Goal: Book appointment/travel/reservation

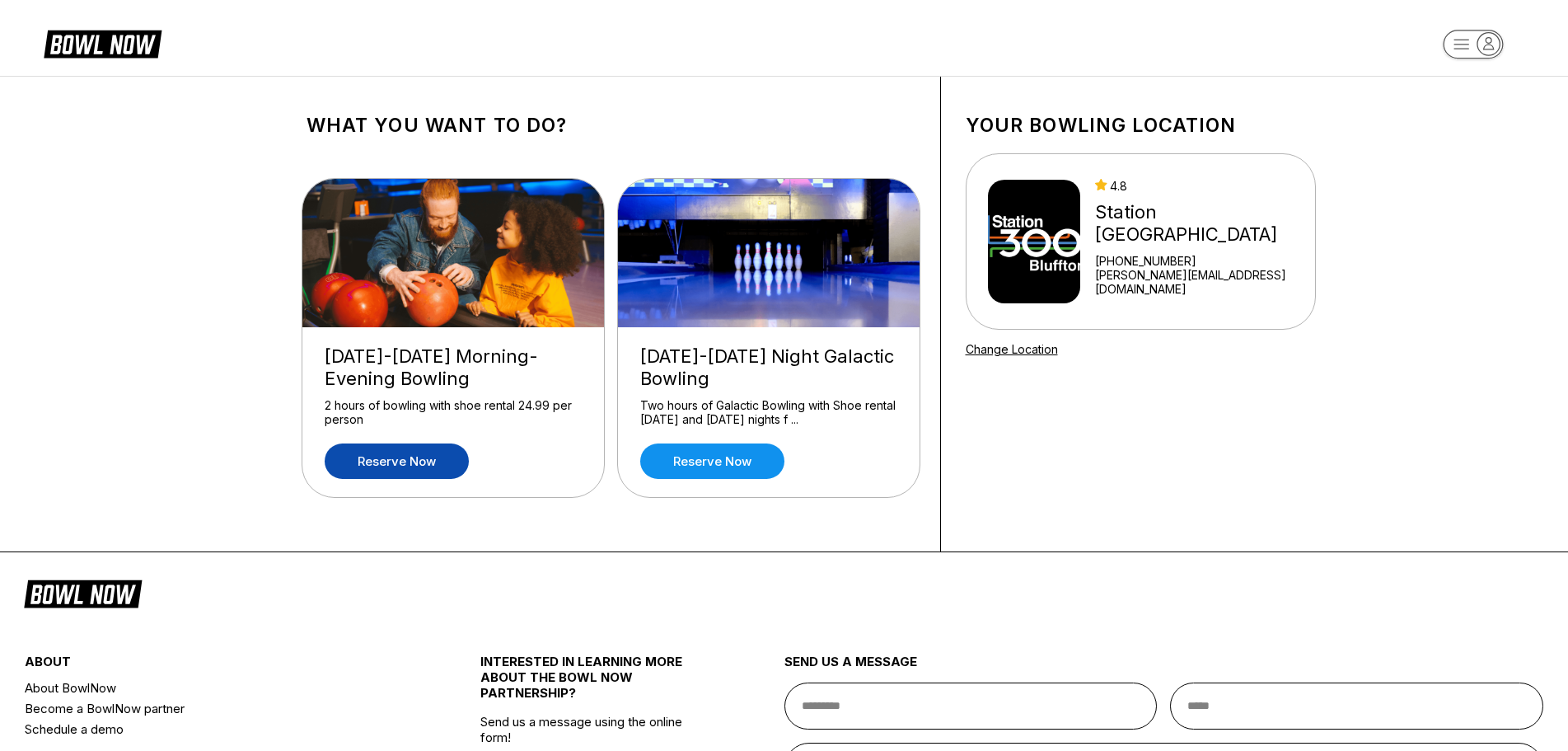
click at [401, 467] on link "Reserve now" at bounding box center [396, 461] width 144 height 35
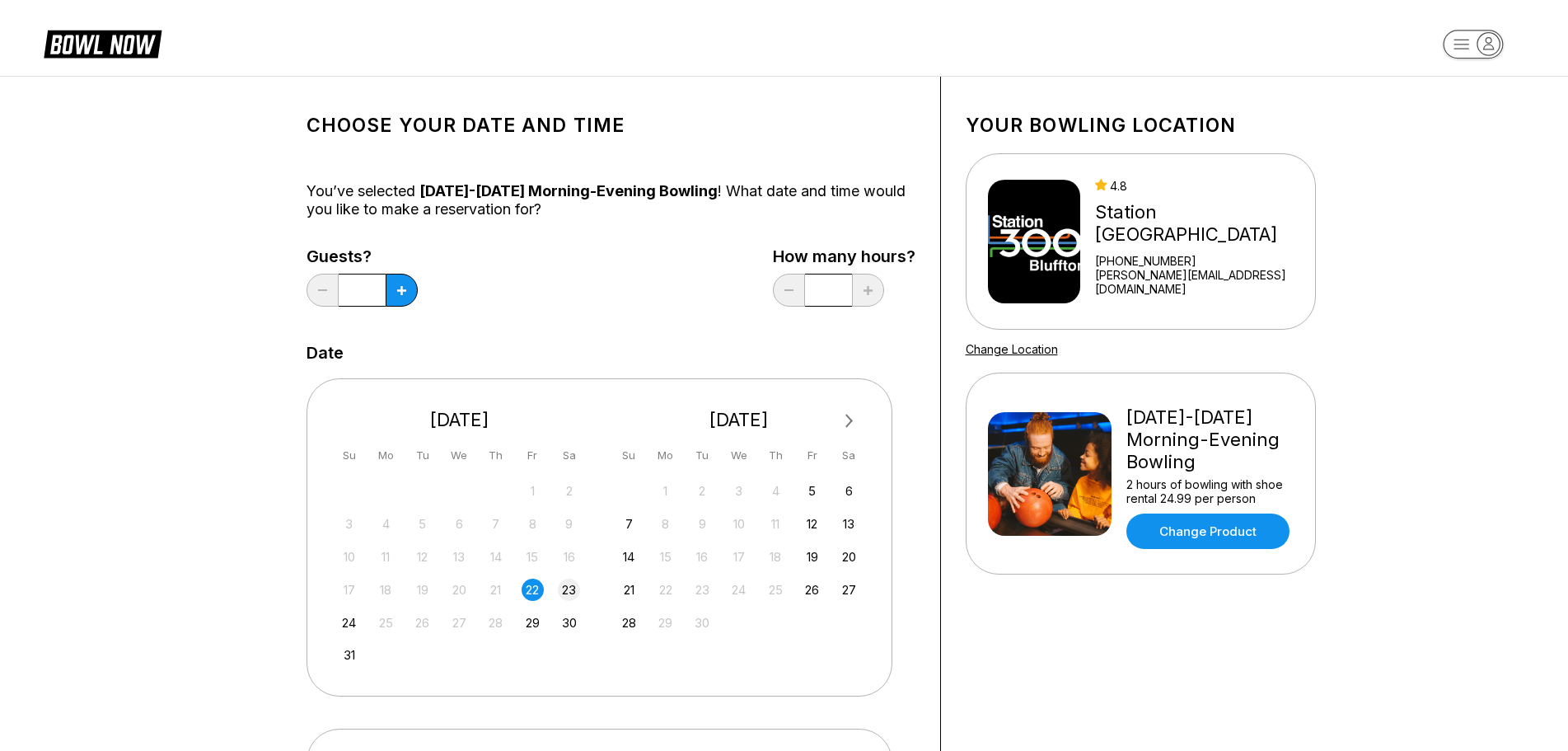
click at [576, 592] on div "23" at bounding box center [569, 590] width 22 height 22
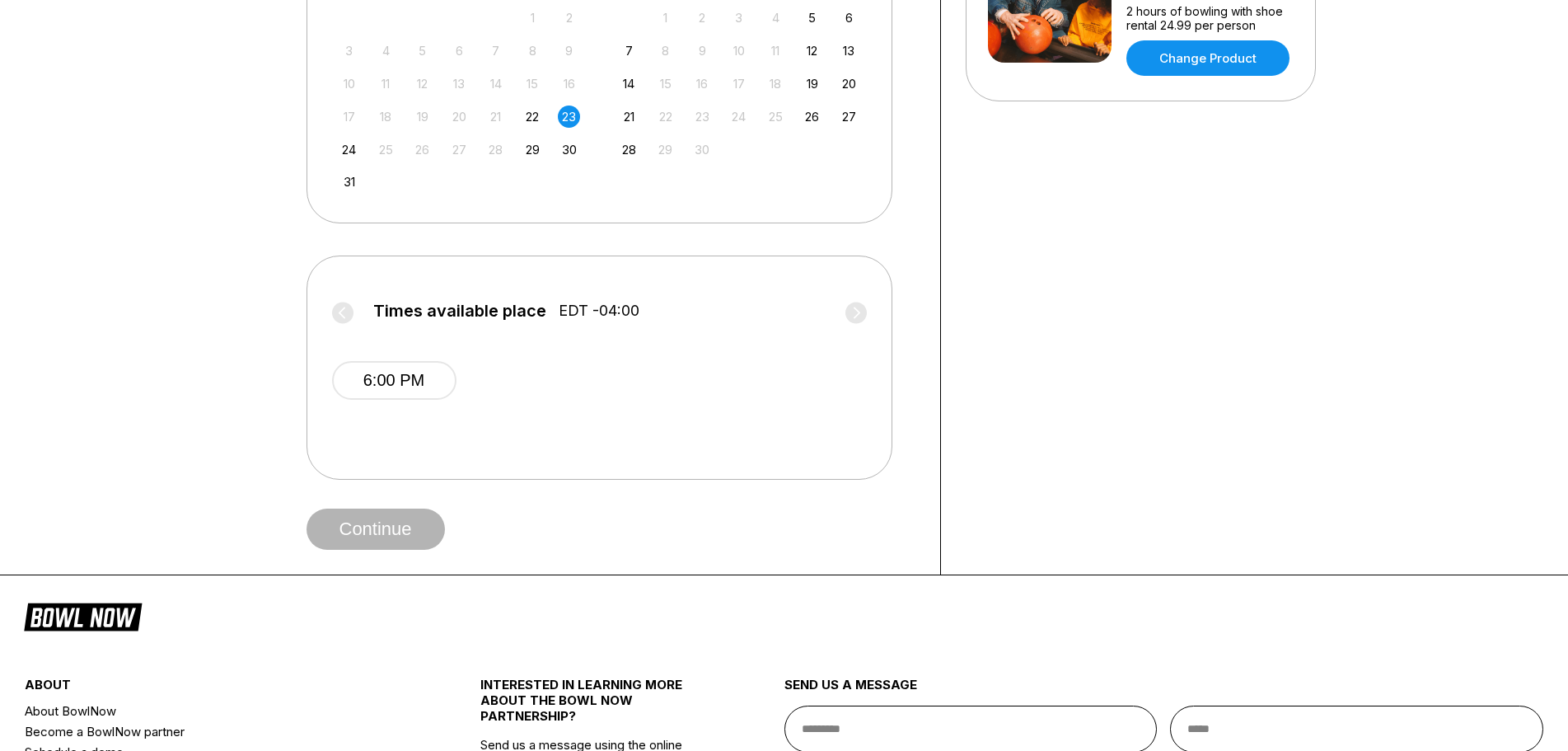
scroll to position [494, 0]
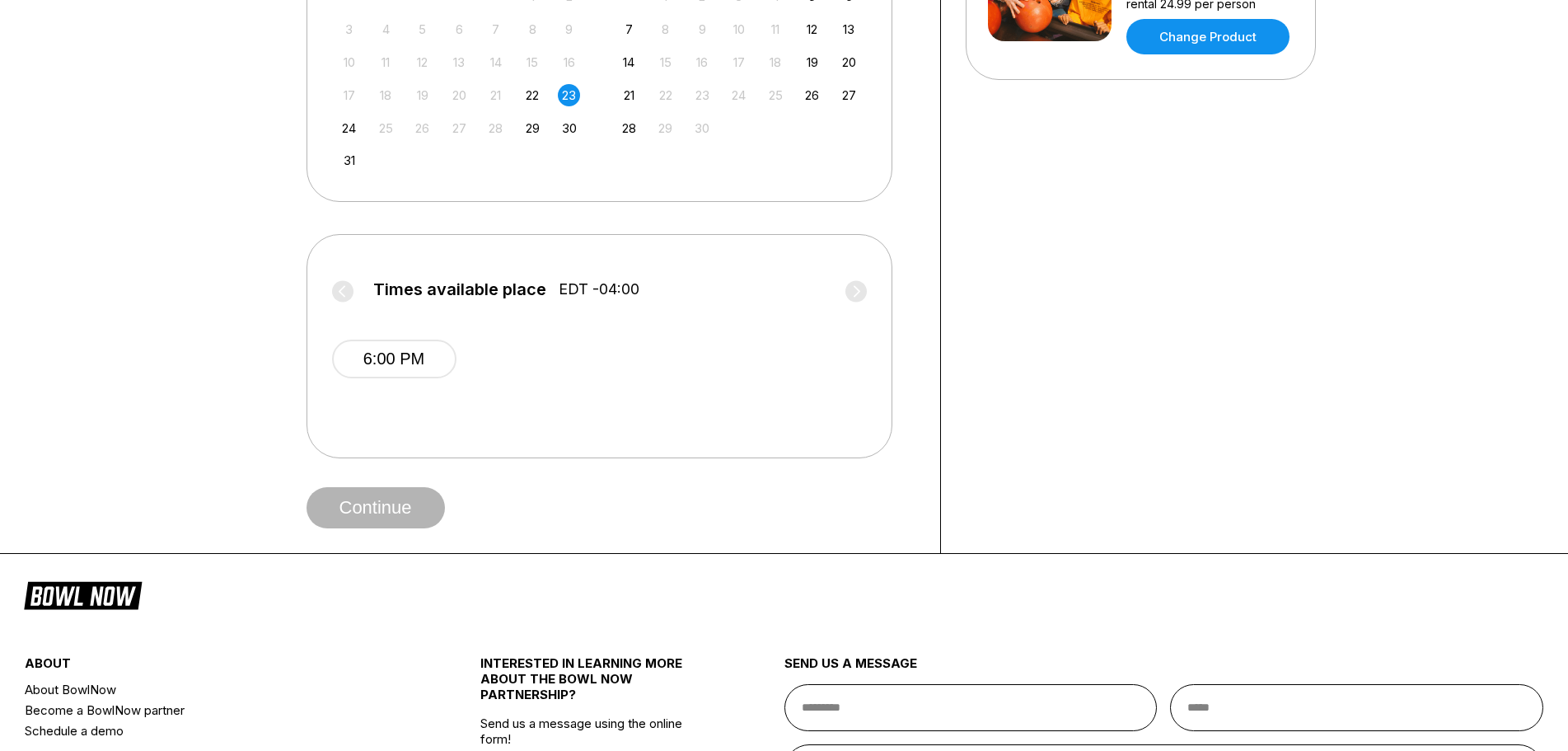
click at [330, 281] on div "Times available place EDT -04:00 6:00 PM" at bounding box center [599, 346] width 586 height 224
click at [349, 286] on label "Times available place EDT -04:00" at bounding box center [599, 294] width 534 height 27
click at [849, 284] on label "Times available place EDT -04:00" at bounding box center [599, 294] width 534 height 27
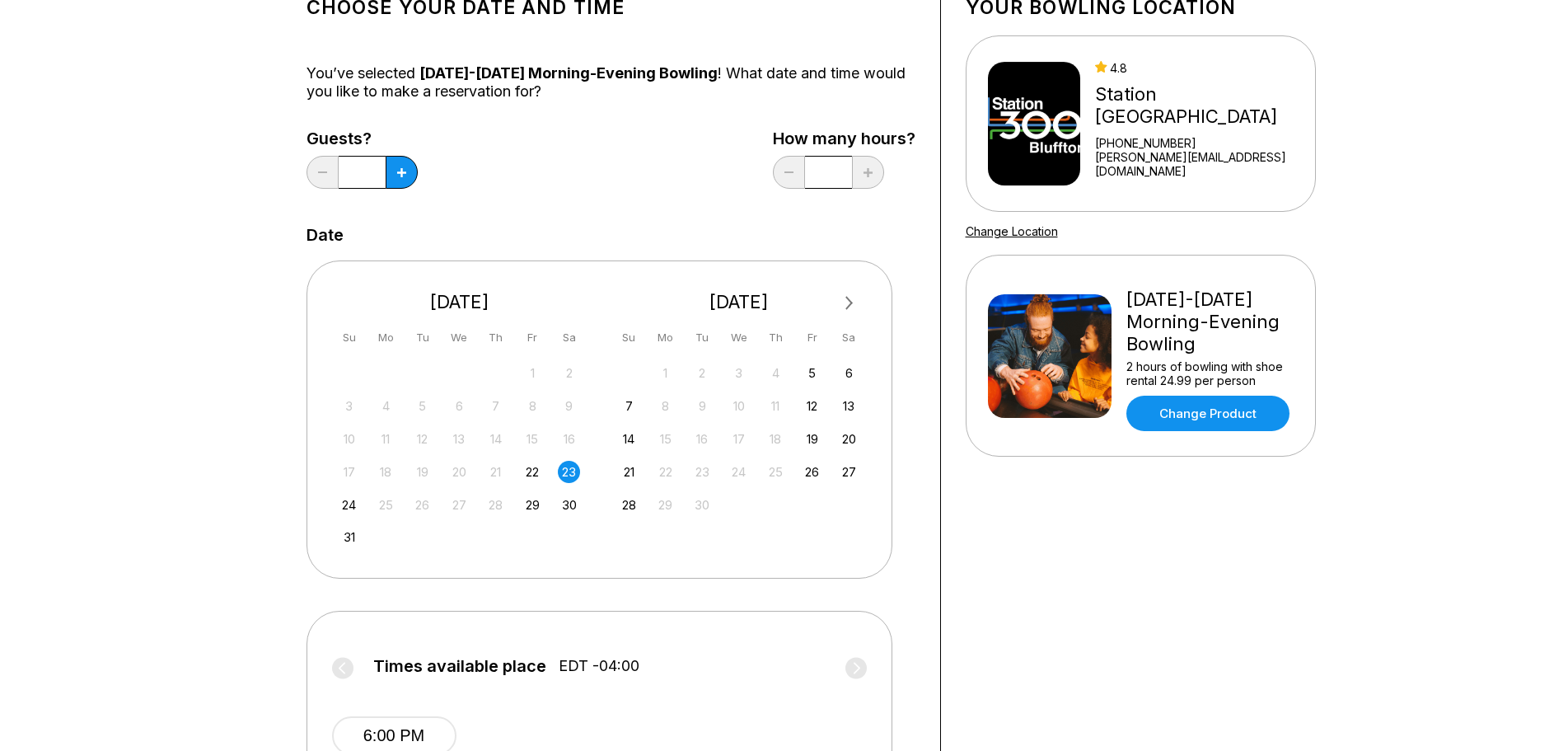
scroll to position [0, 0]
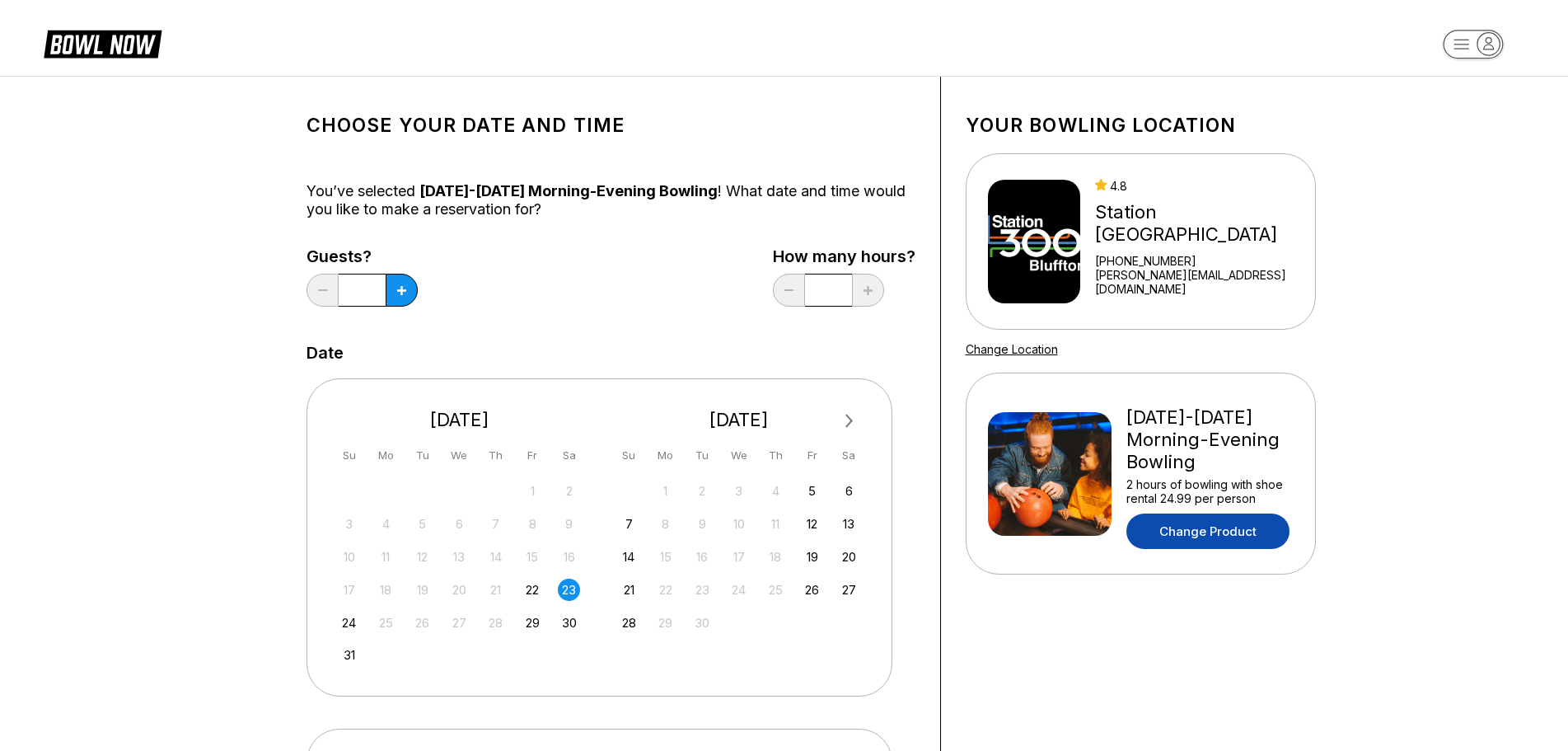
click at [1215, 533] on link "Change Product" at bounding box center [1208, 530] width 163 height 35
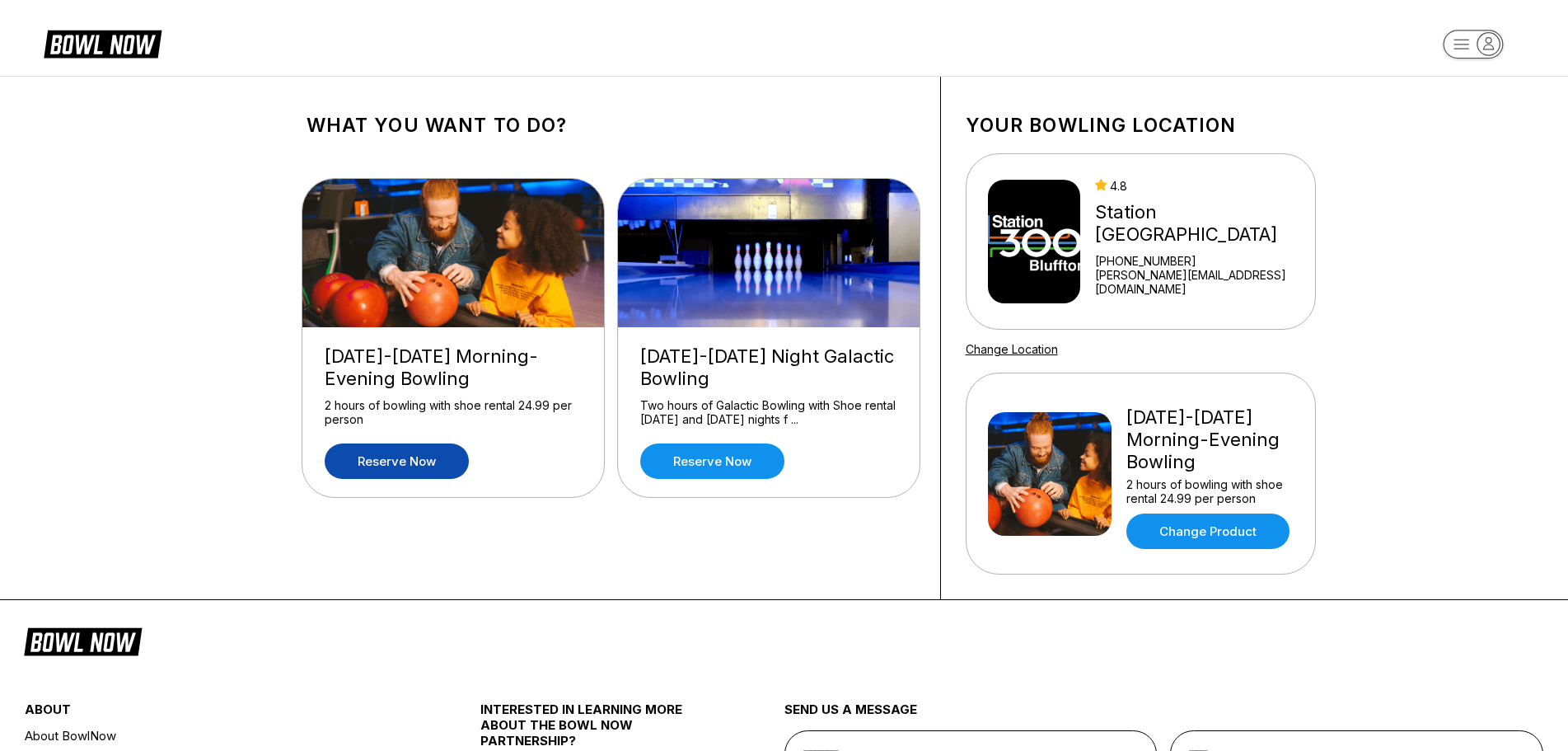
click at [403, 451] on link "Reserve now" at bounding box center [396, 461] width 144 height 35
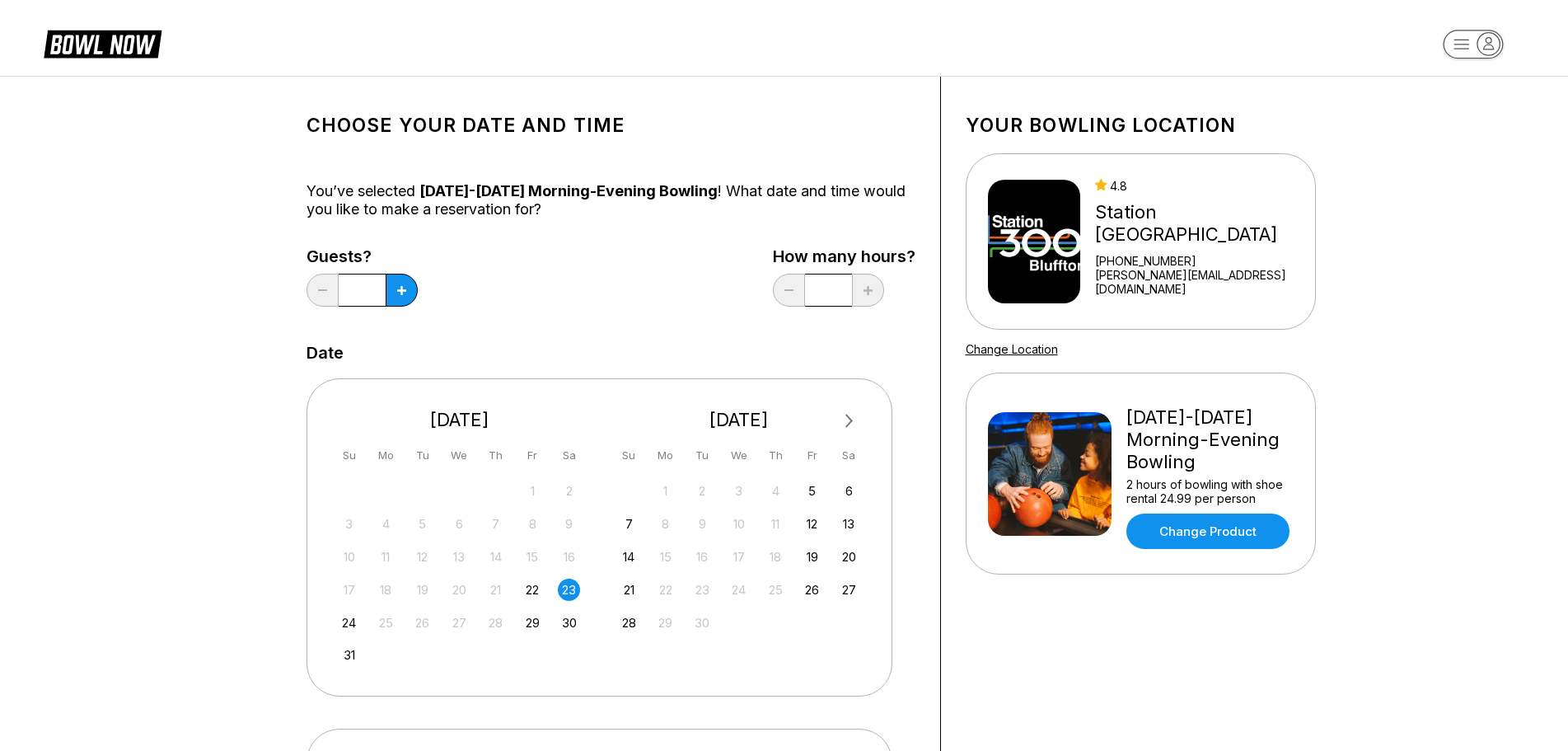
click at [559, 585] on div "23" at bounding box center [569, 590] width 22 height 22
click at [355, 618] on div "24" at bounding box center [349, 623] width 22 height 22
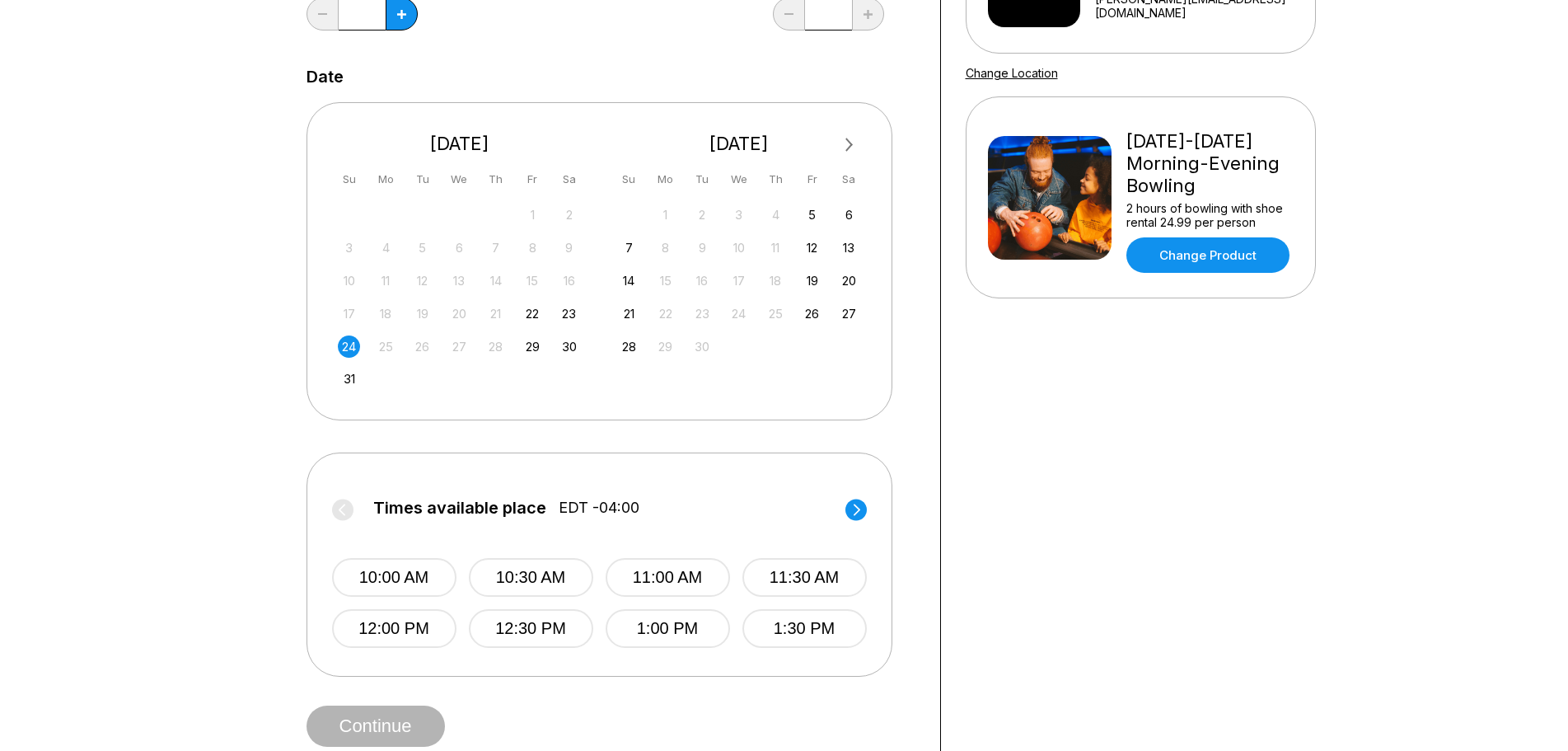
scroll to position [247, 0]
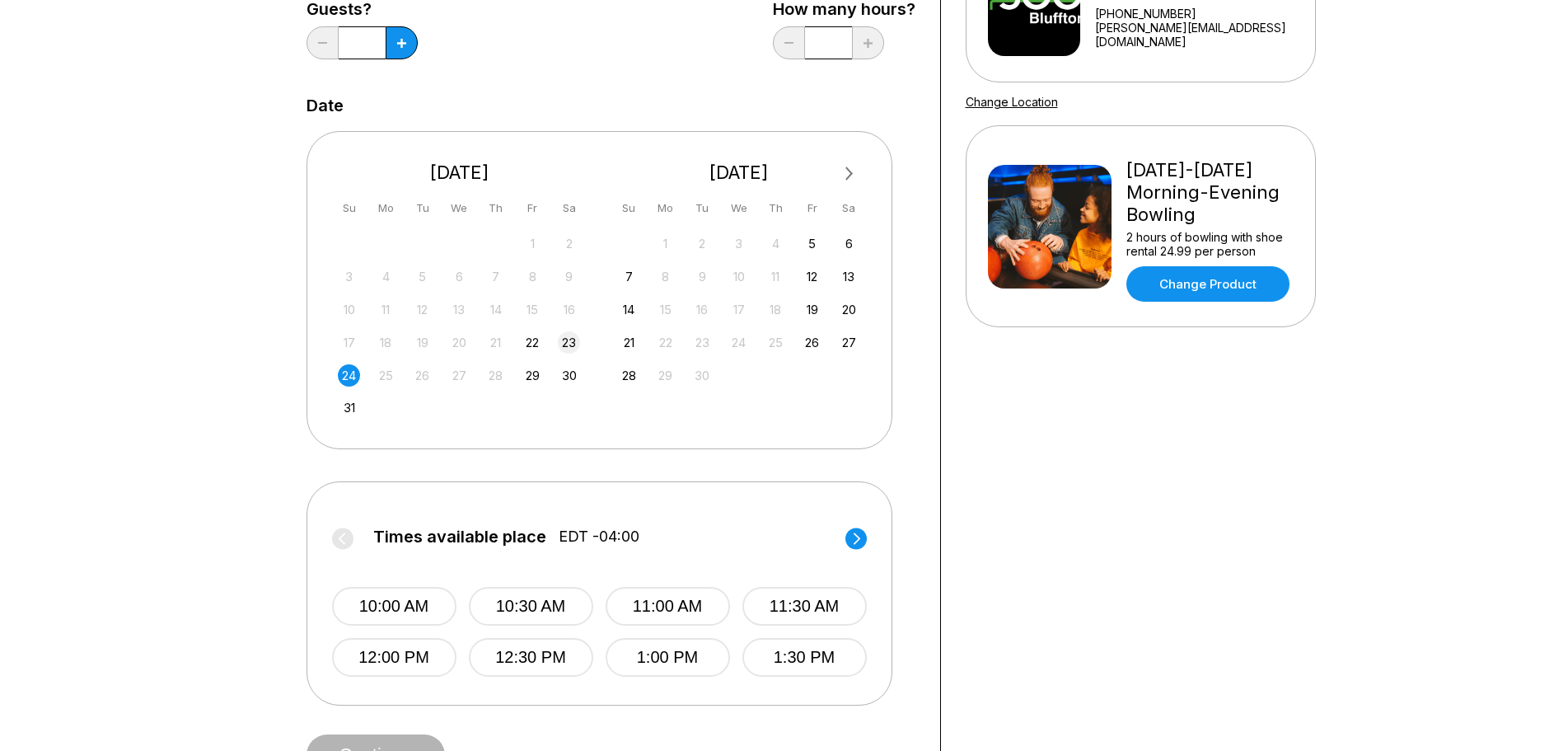
click at [564, 341] on div "23" at bounding box center [569, 342] width 22 height 22
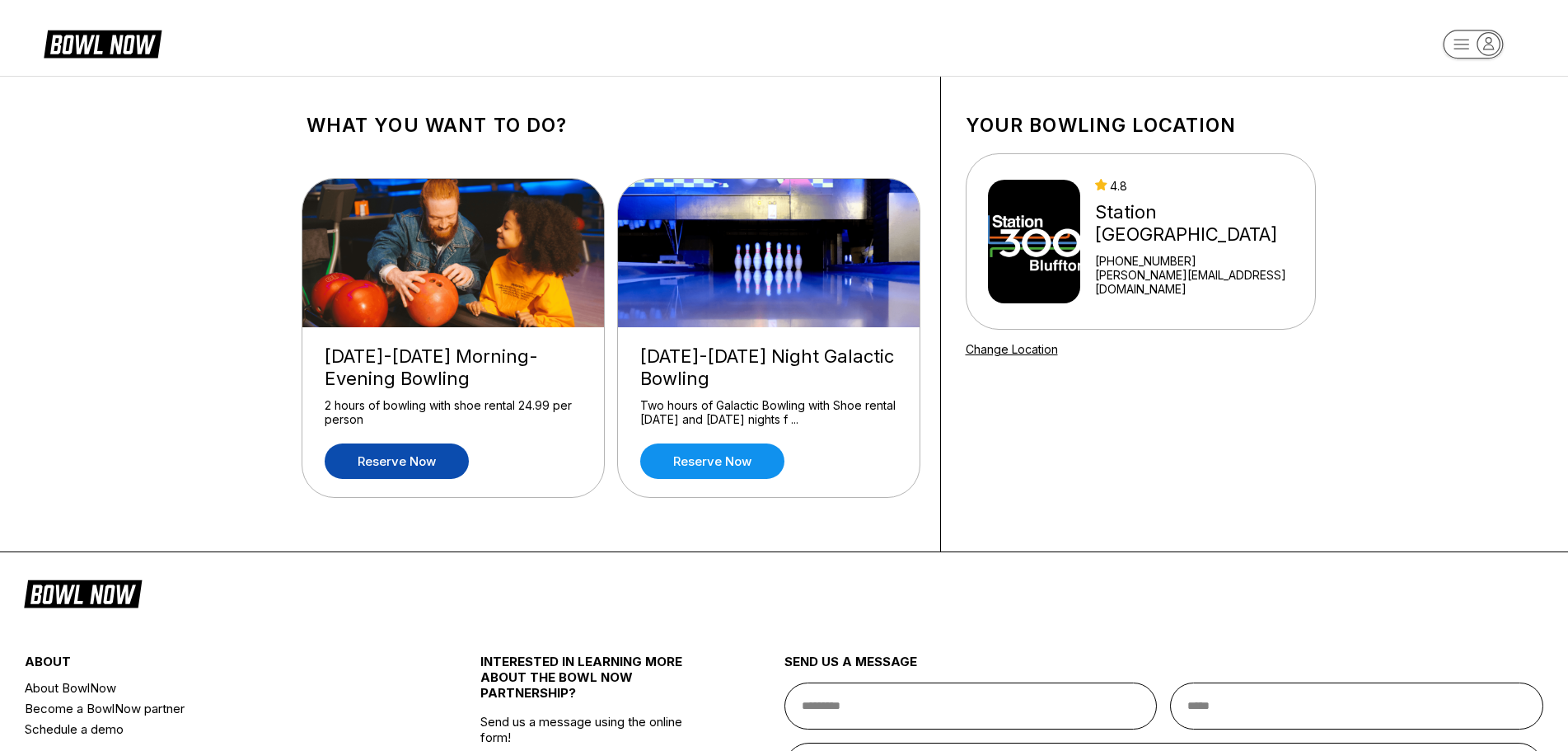
click at [410, 460] on link "Reserve now" at bounding box center [396, 461] width 144 height 35
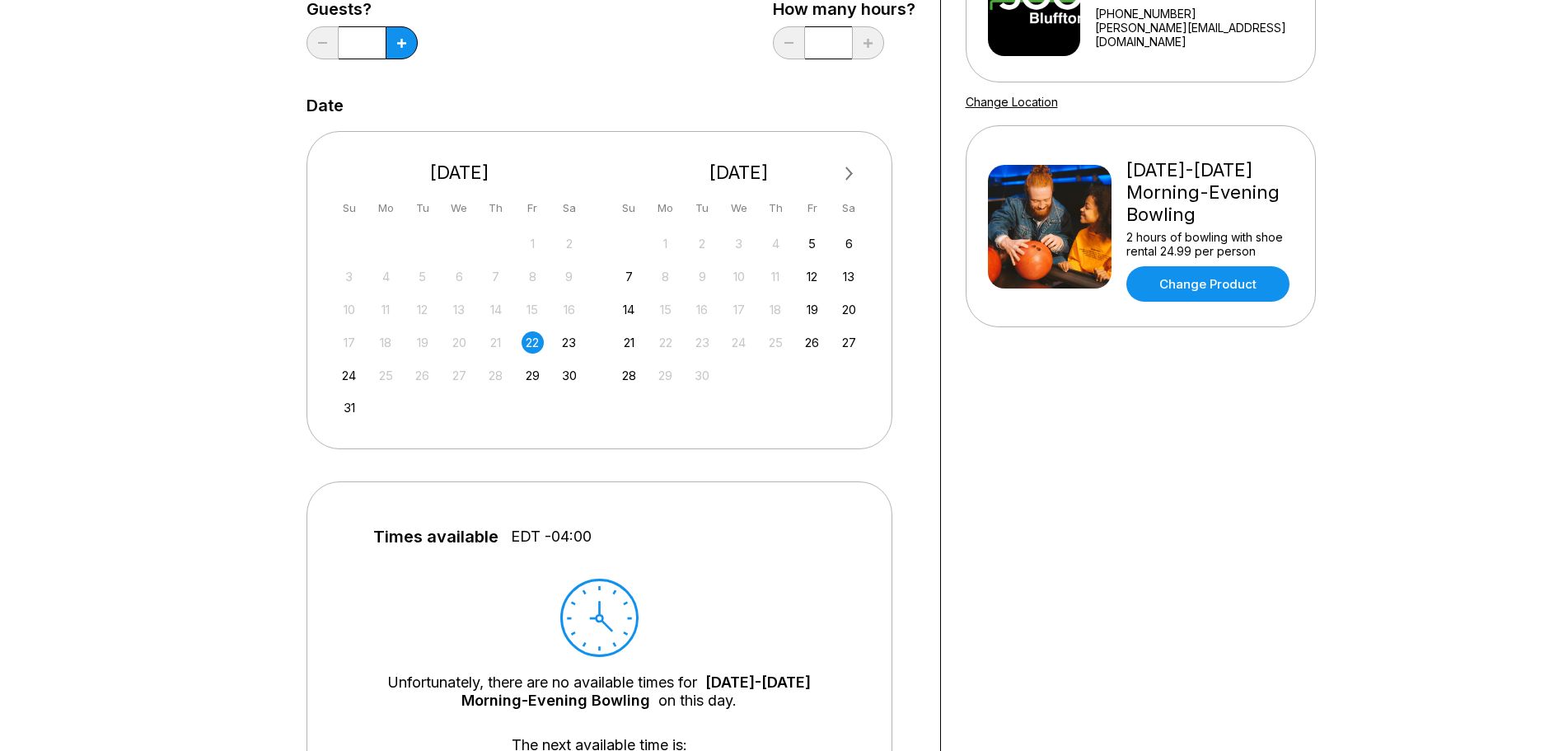
scroll to position [165, 0]
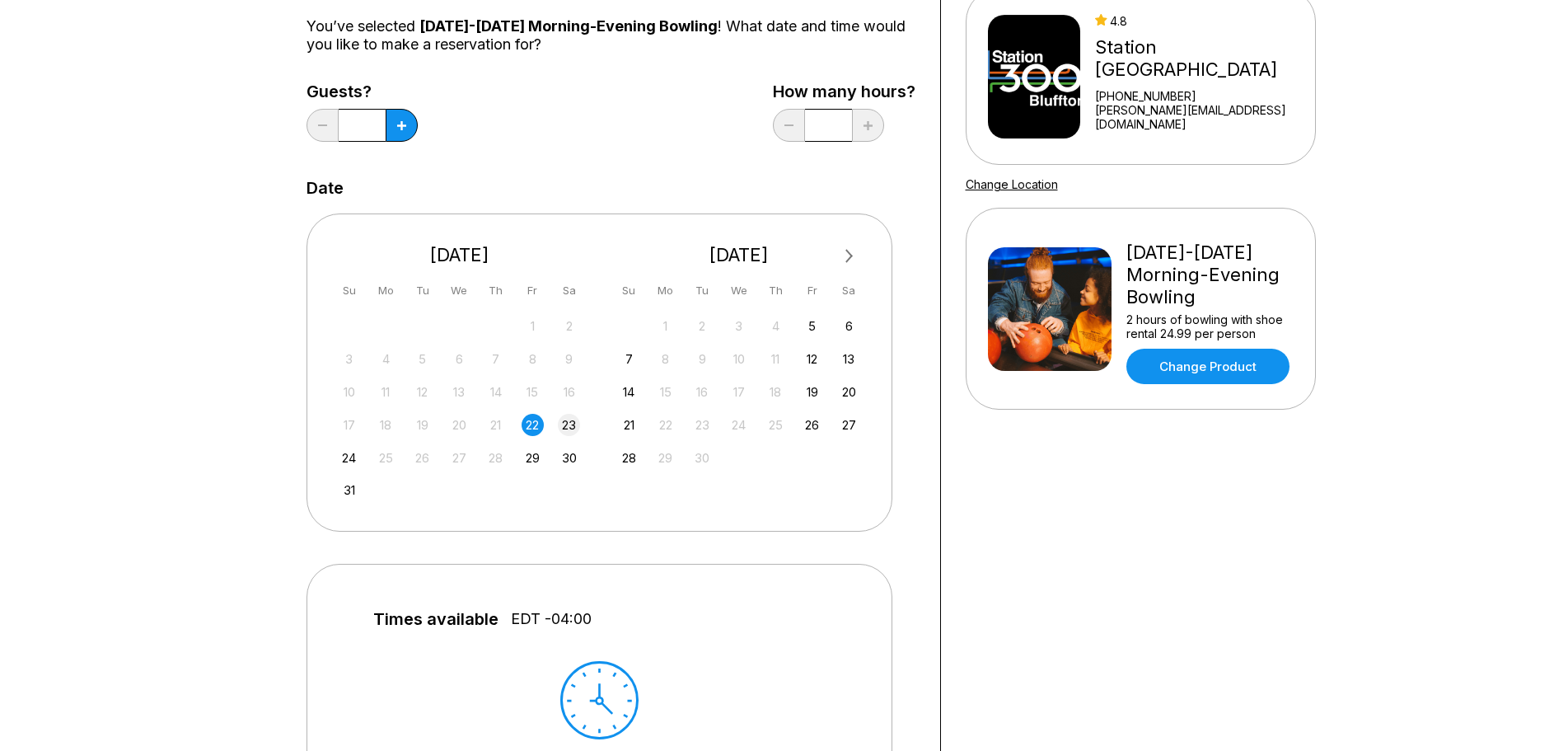
click at [564, 423] on div "23" at bounding box center [569, 425] width 22 height 22
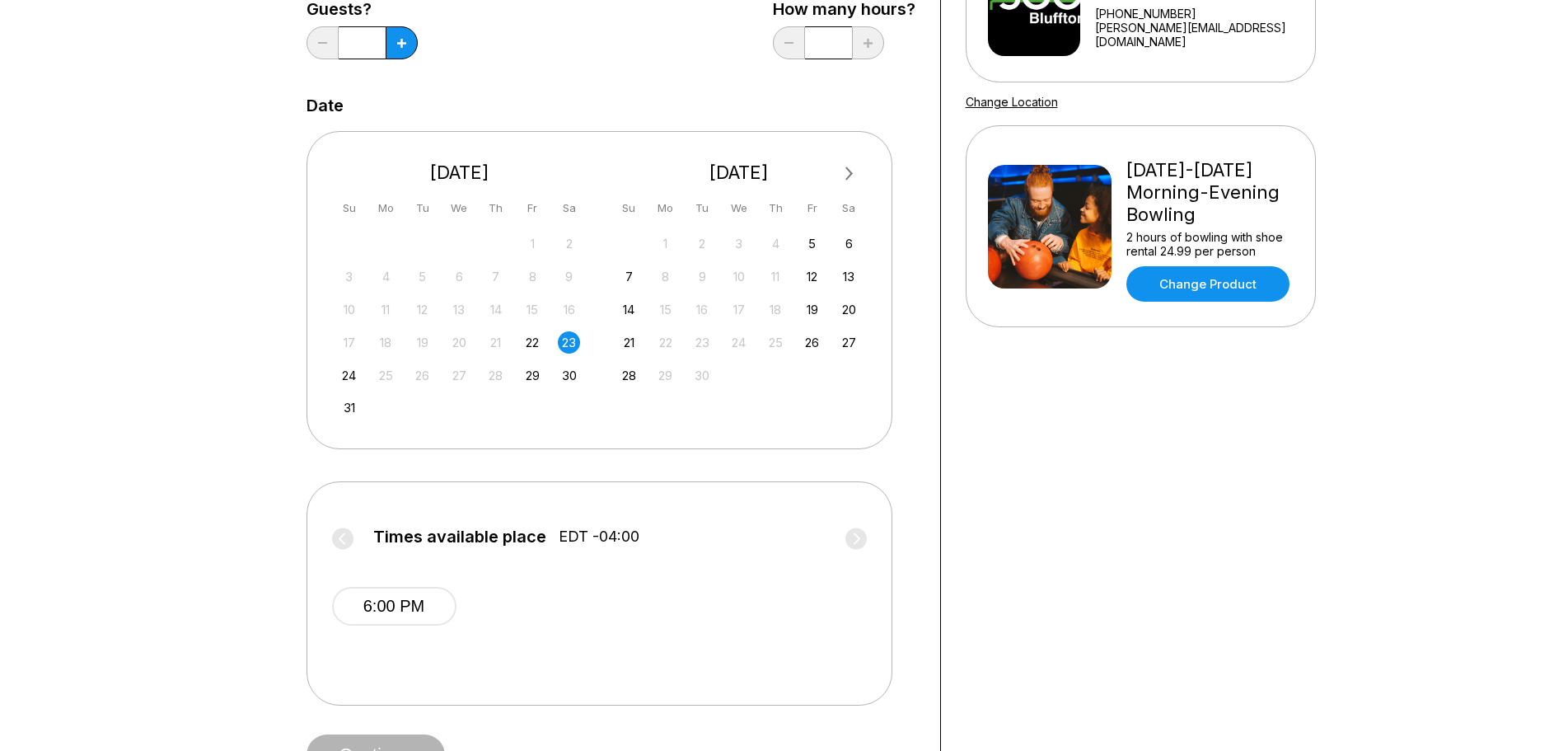
scroll to position [494, 0]
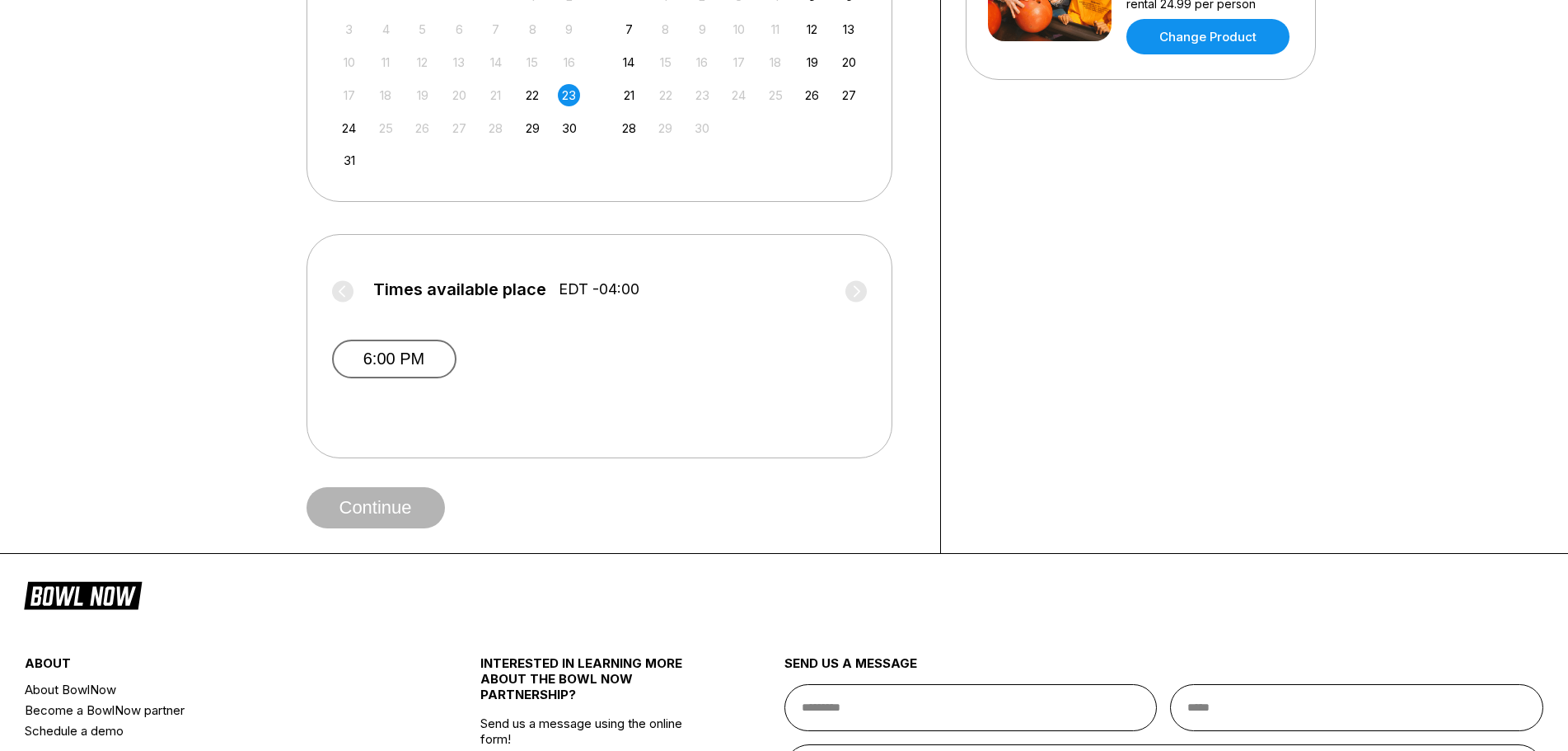
click at [388, 351] on button "6:00 PM" at bounding box center [394, 359] width 124 height 39
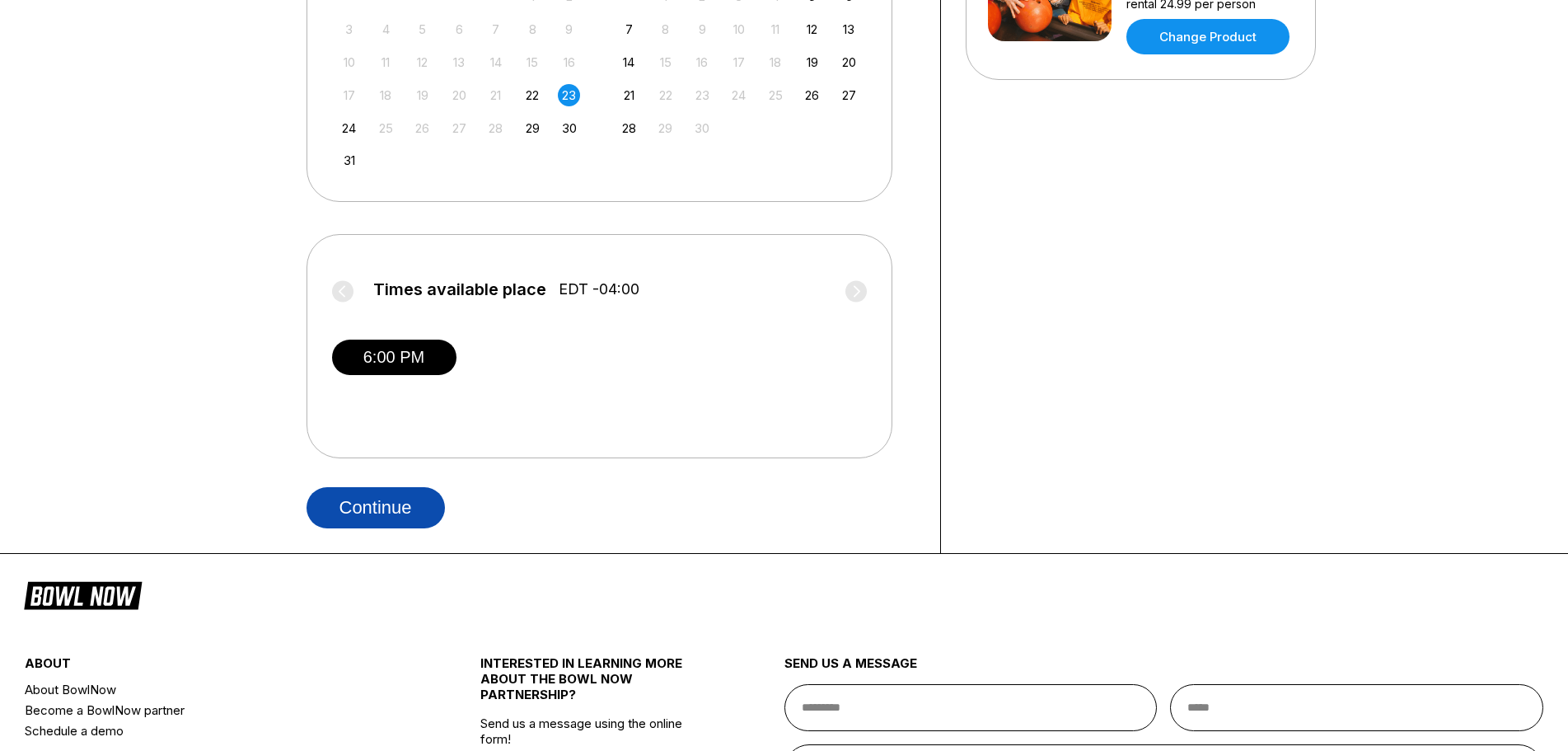
click at [390, 500] on button "Continue" at bounding box center [375, 508] width 138 height 41
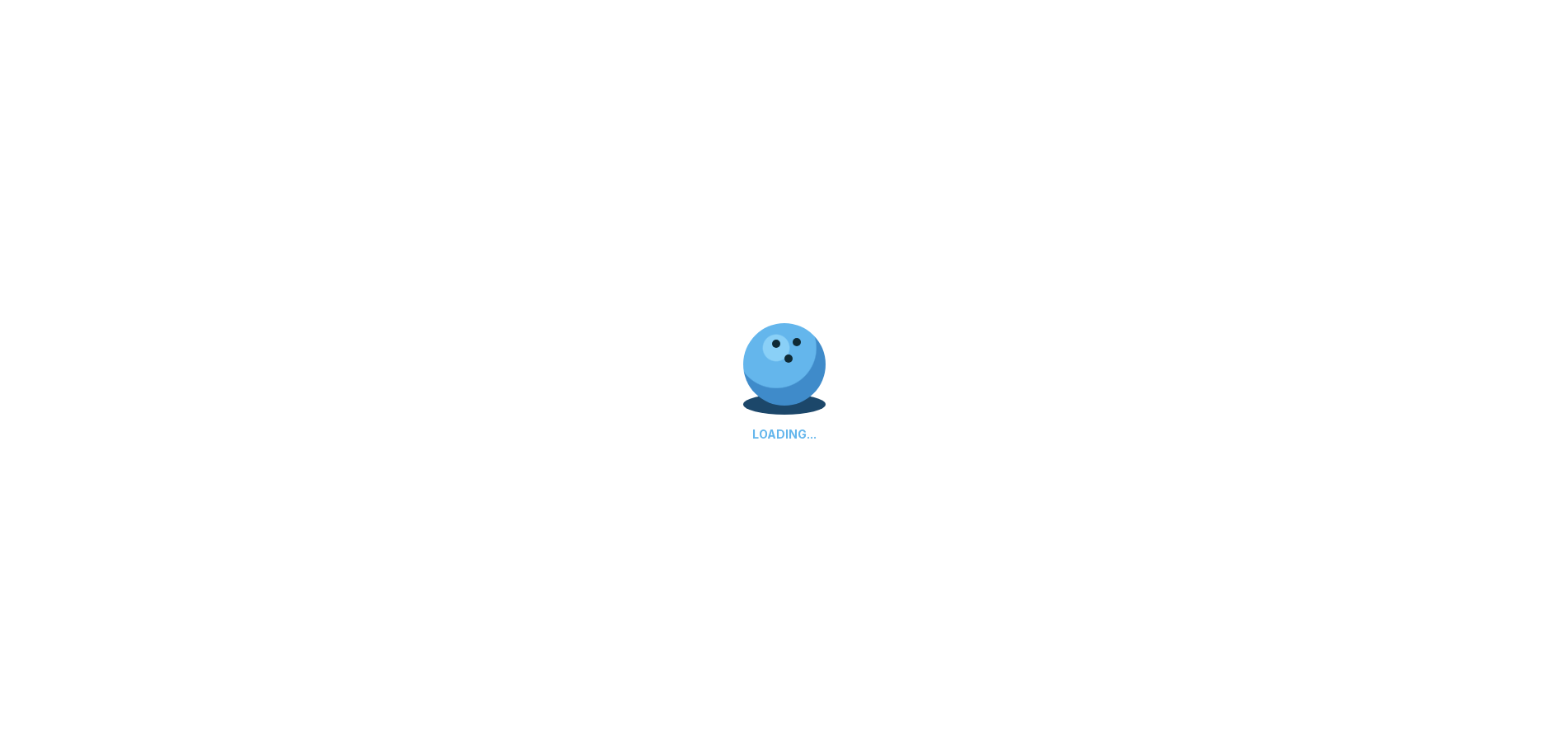
scroll to position [0, 0]
select select "**"
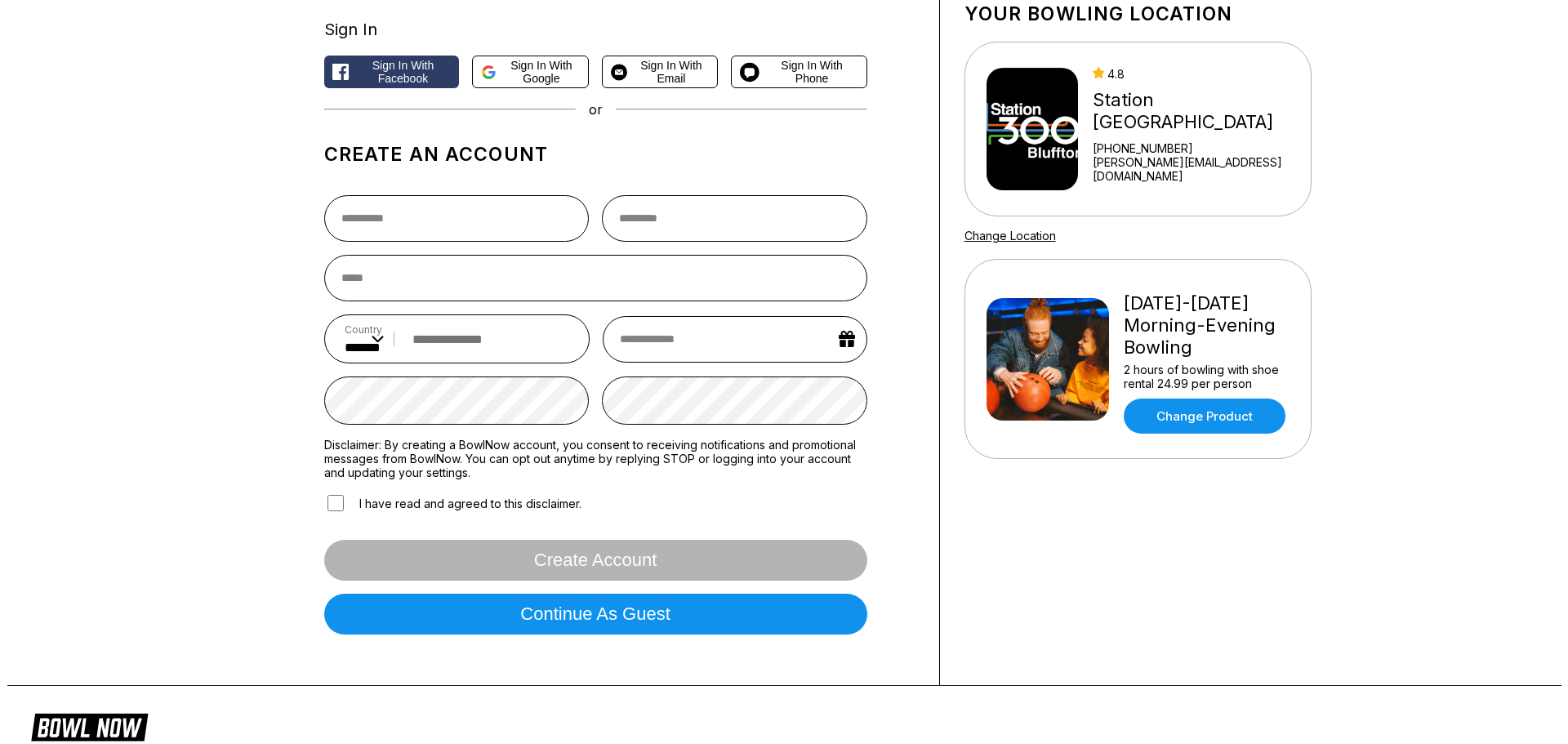
scroll to position [82, 0]
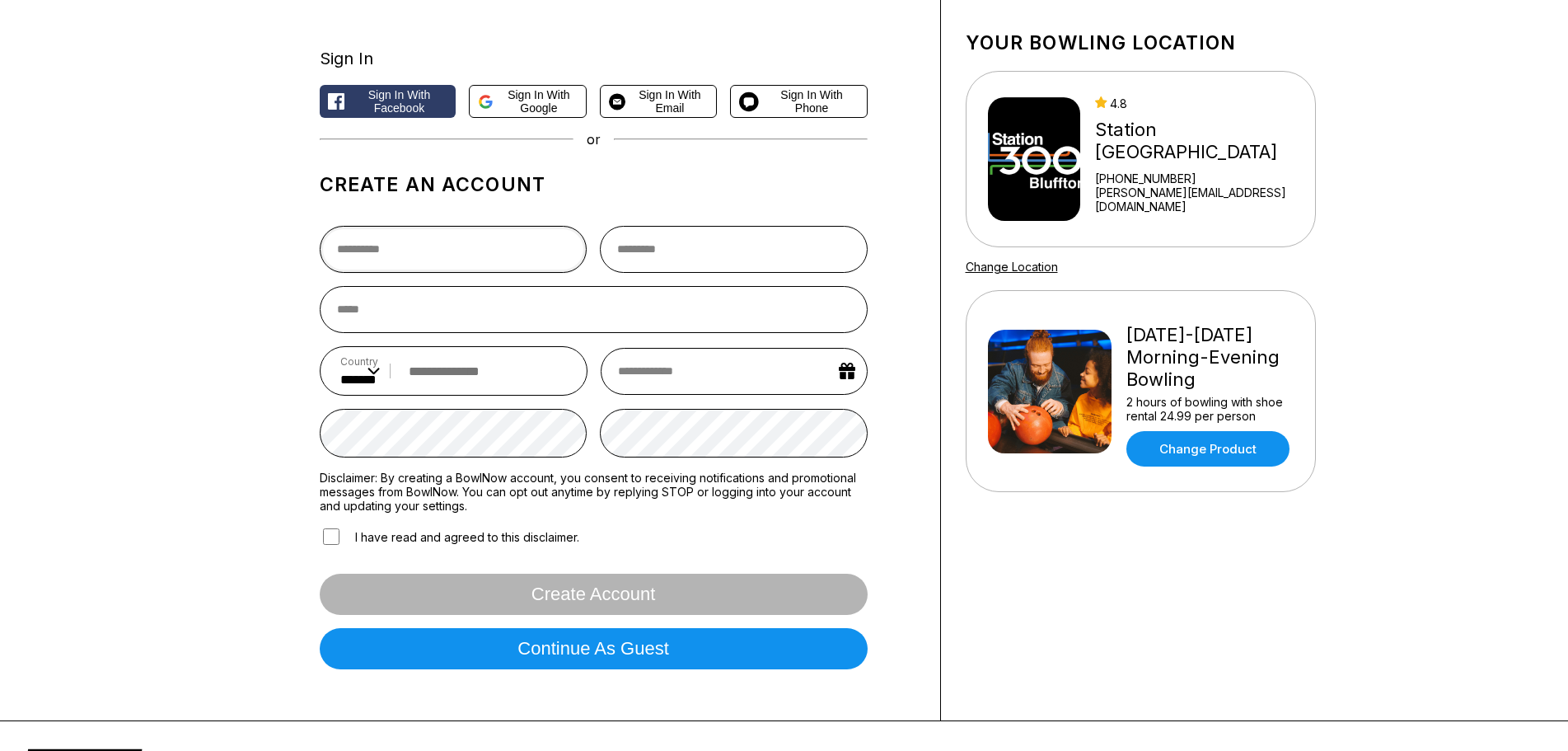
click at [419, 251] on input "text" at bounding box center [454, 249] width 268 height 47
type input "****"
type input "*****"
type input "**********"
click at [401, 317] on input "email" at bounding box center [594, 309] width 548 height 47
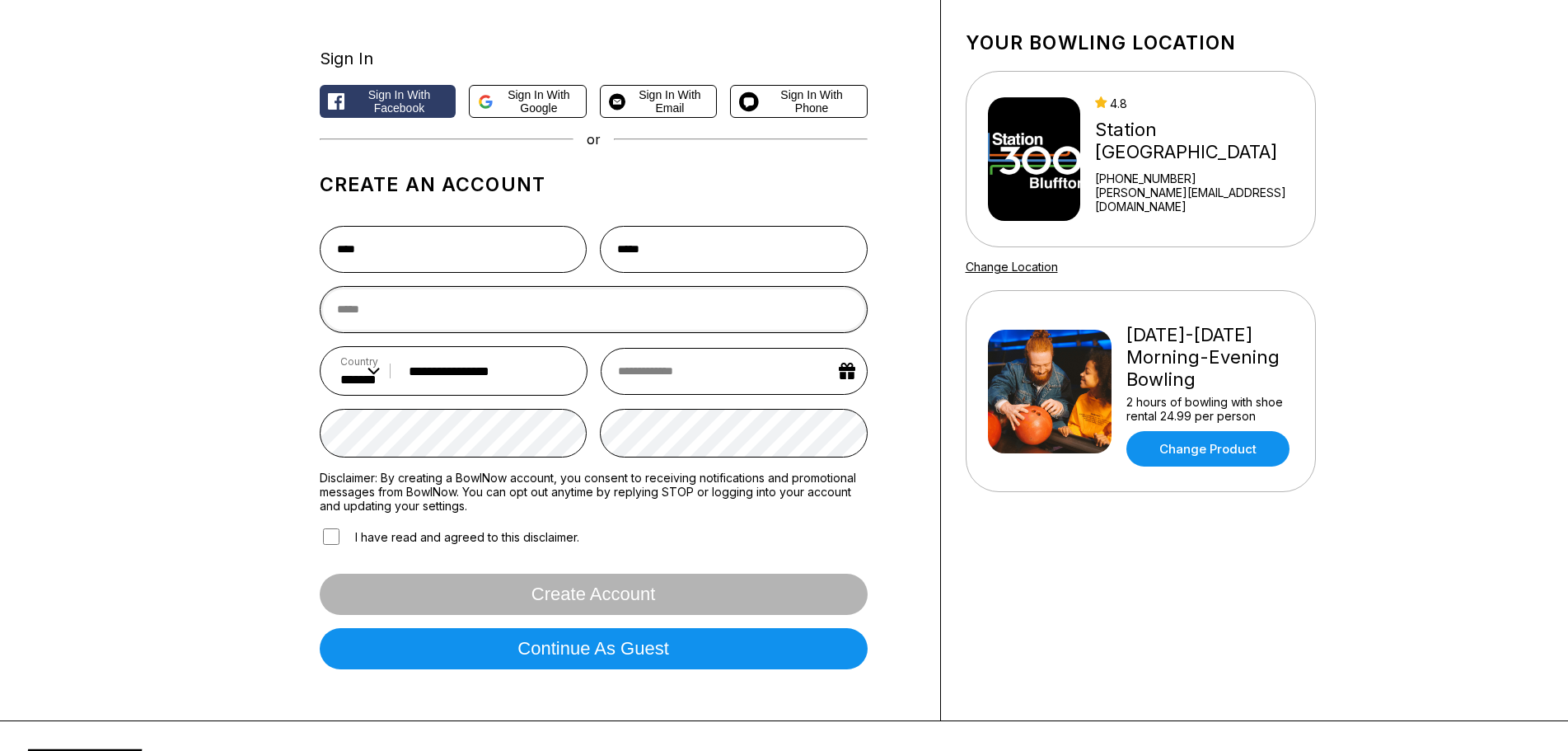
click at [401, 317] on input "email" at bounding box center [594, 309] width 548 height 47
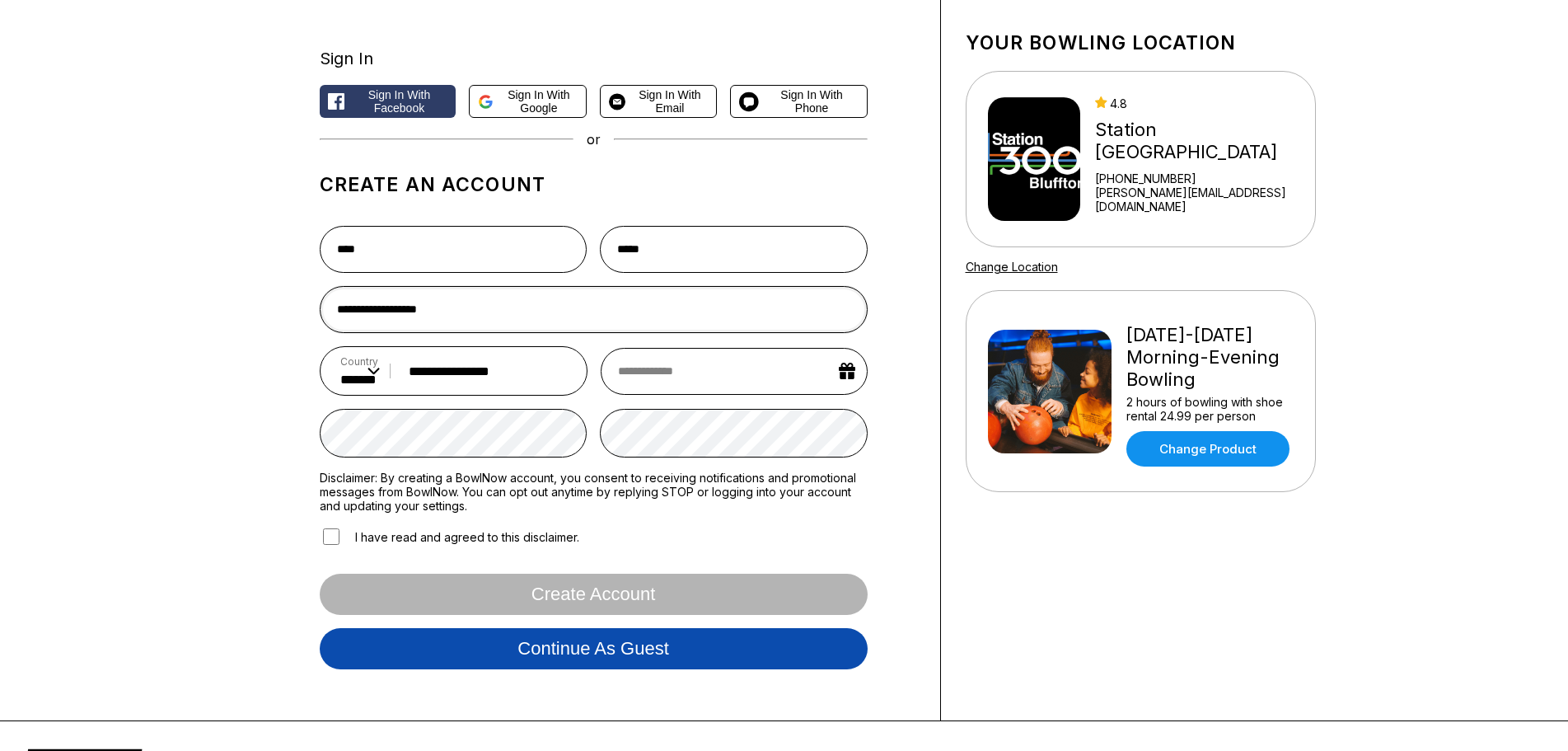
type input "**********"
click at [561, 643] on button "Continue as guest" at bounding box center [594, 649] width 548 height 41
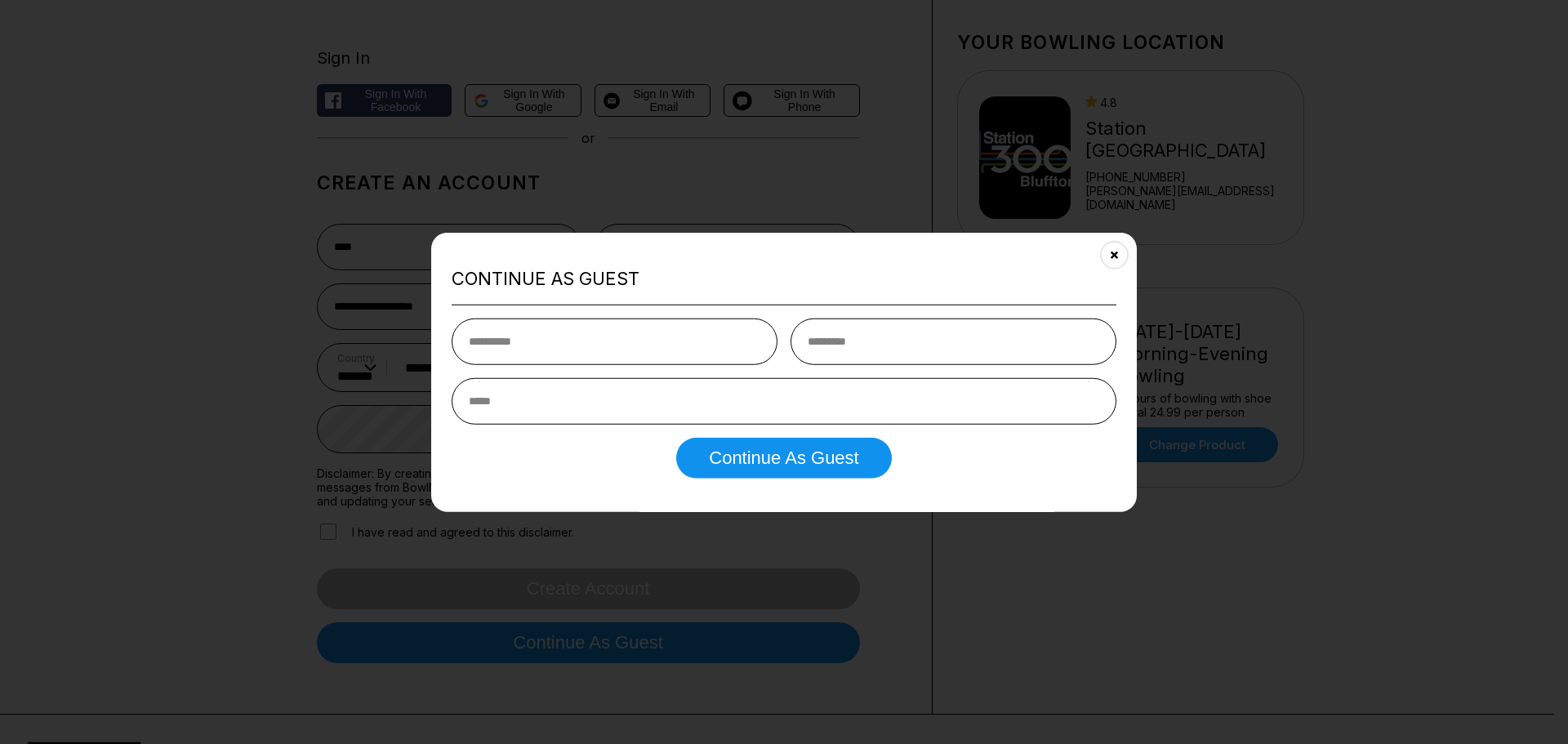
click at [538, 344] on input "text" at bounding box center [614, 342] width 326 height 47
type input "****"
type input "*****"
click at [524, 409] on input "email" at bounding box center [784, 401] width 665 height 47
type input "**********"
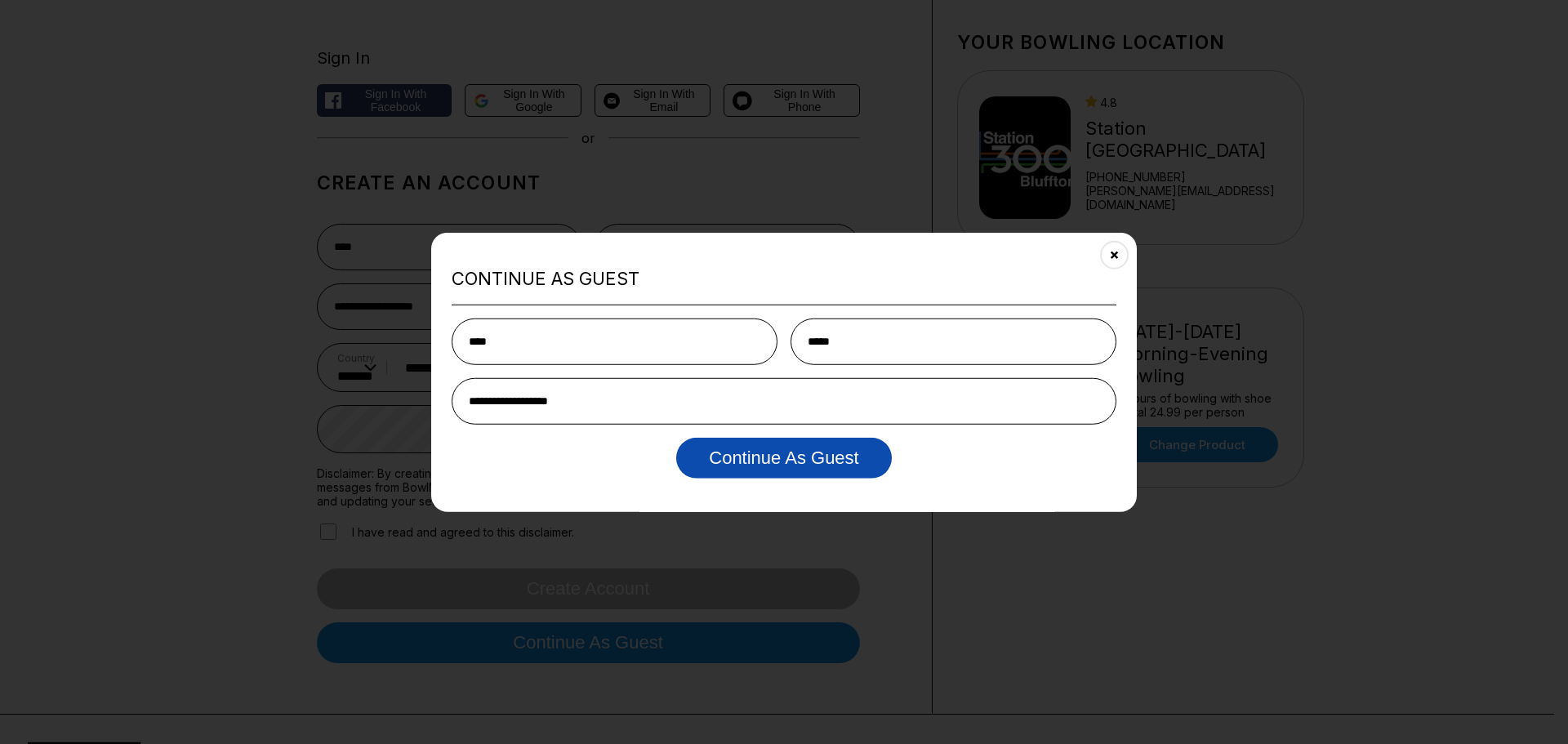
click at [768, 468] on button "Continue as Guest" at bounding box center [783, 458] width 215 height 41
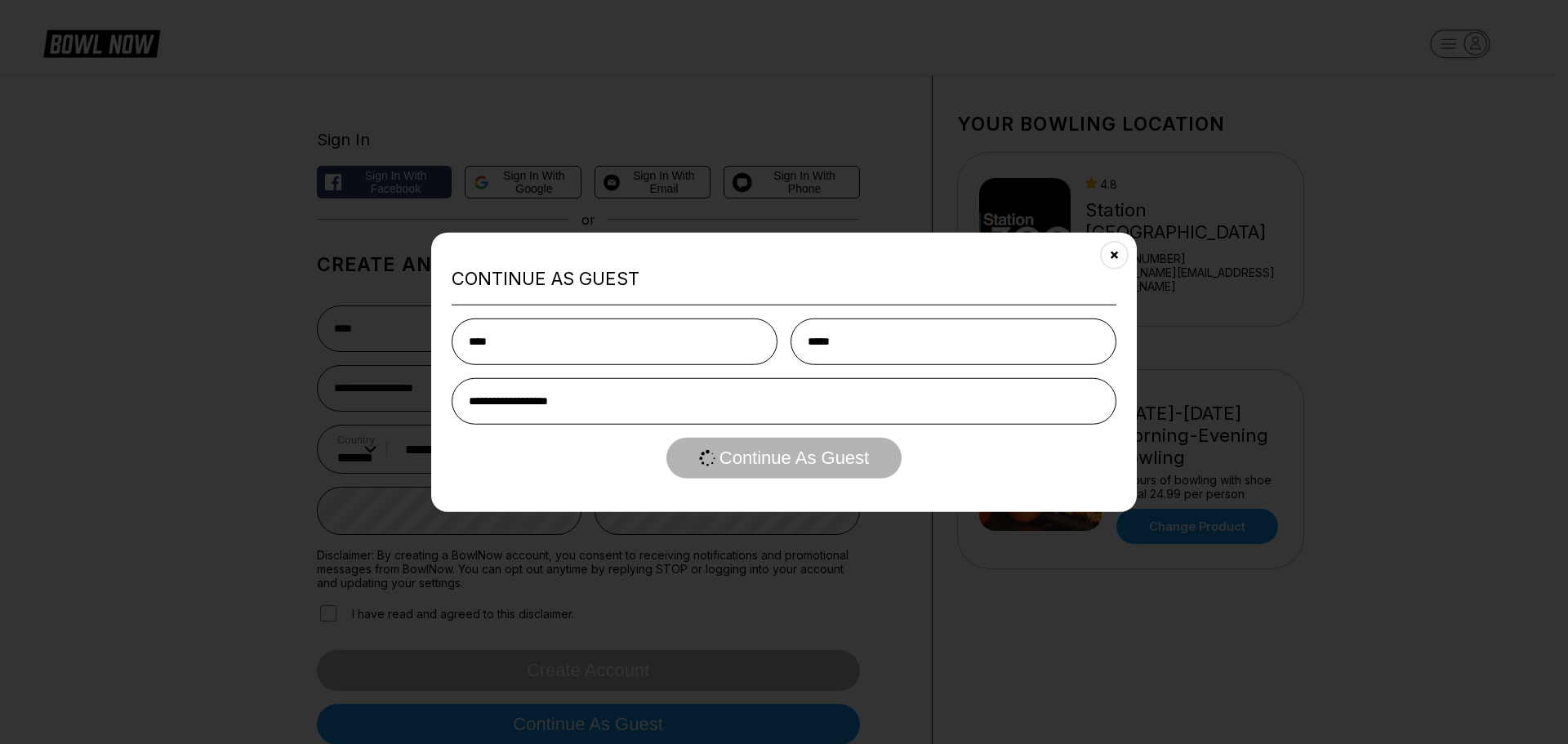
select select "**"
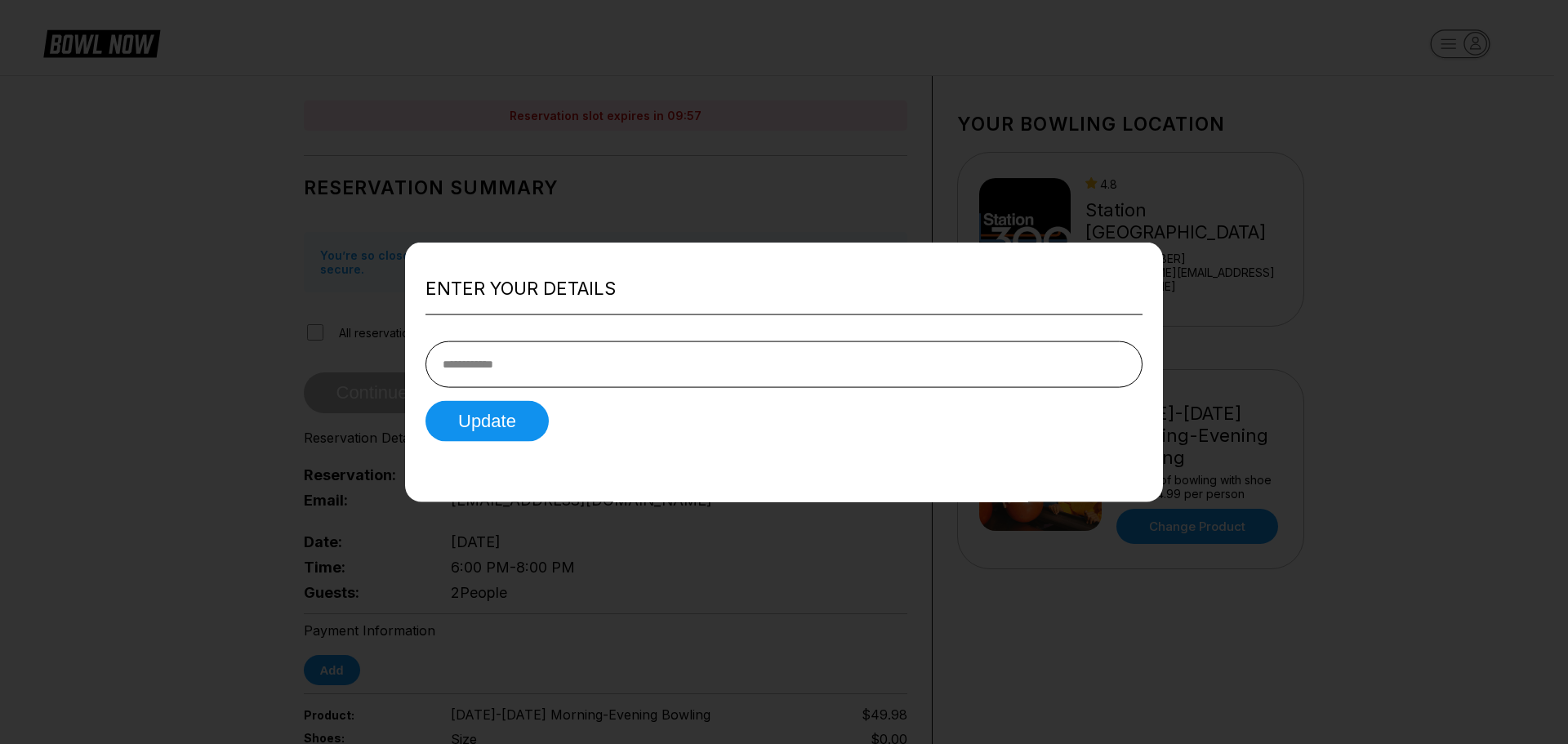
click at [471, 365] on input "tel" at bounding box center [783, 365] width 717 height 47
click at [526, 366] on input "tel" at bounding box center [783, 365] width 717 height 47
click at [1296, 400] on div at bounding box center [784, 372] width 1568 height 744
click at [164, 205] on div at bounding box center [784, 372] width 1568 height 744
click at [654, 166] on div at bounding box center [784, 372] width 1568 height 744
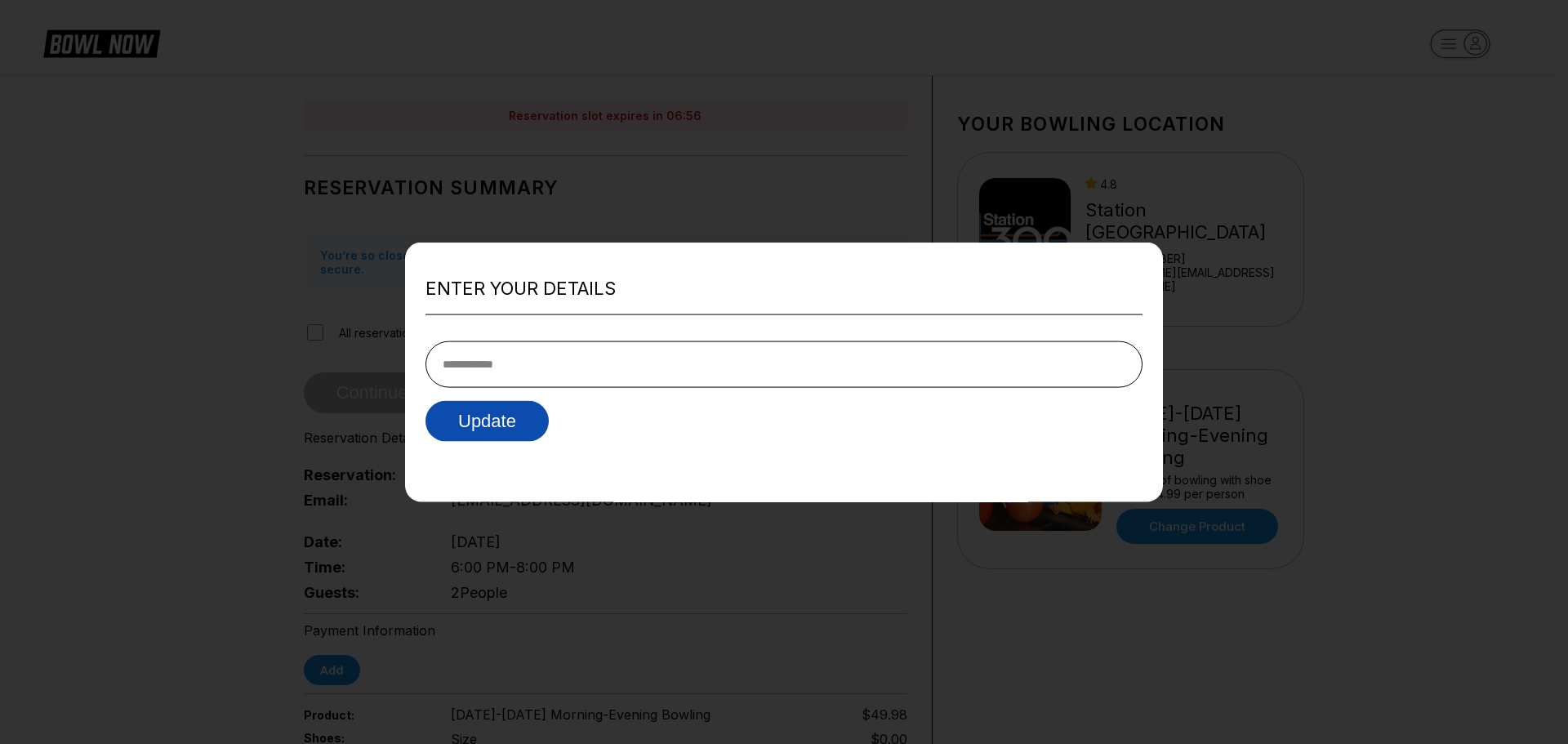
click at [464, 419] on button "Update" at bounding box center [486, 422] width 123 height 41
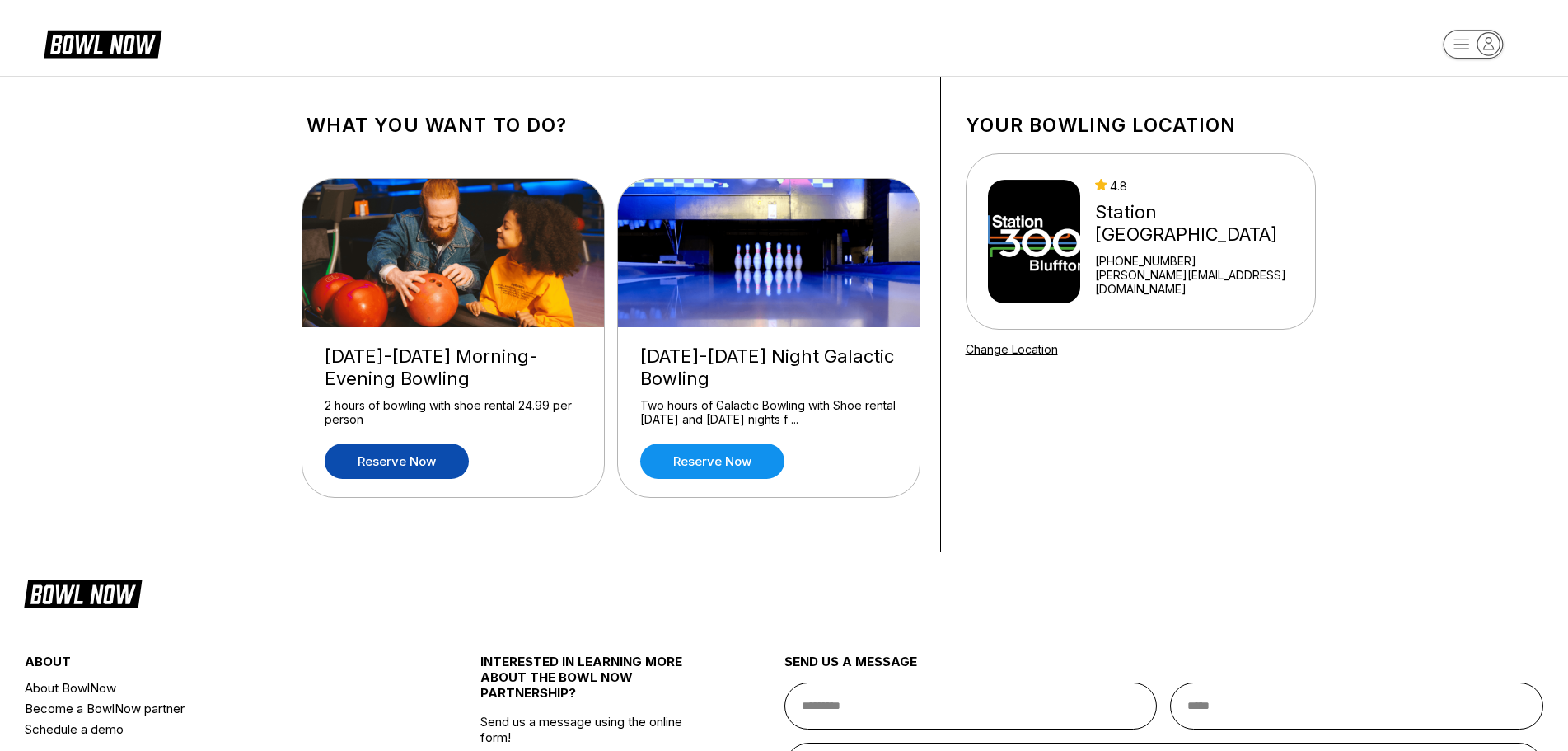
click at [379, 457] on link "Reserve now" at bounding box center [396, 461] width 144 height 35
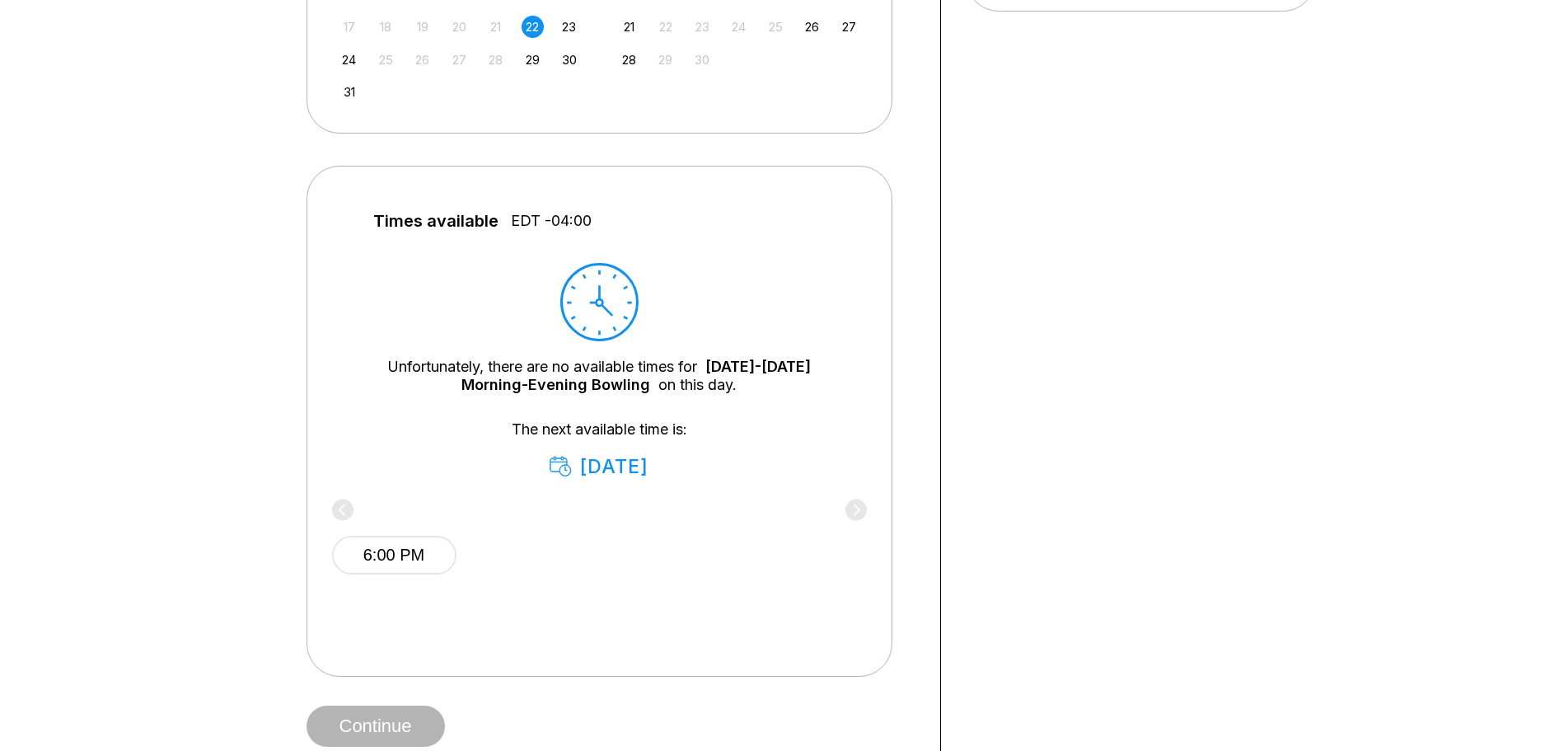
scroll to position [577, 0]
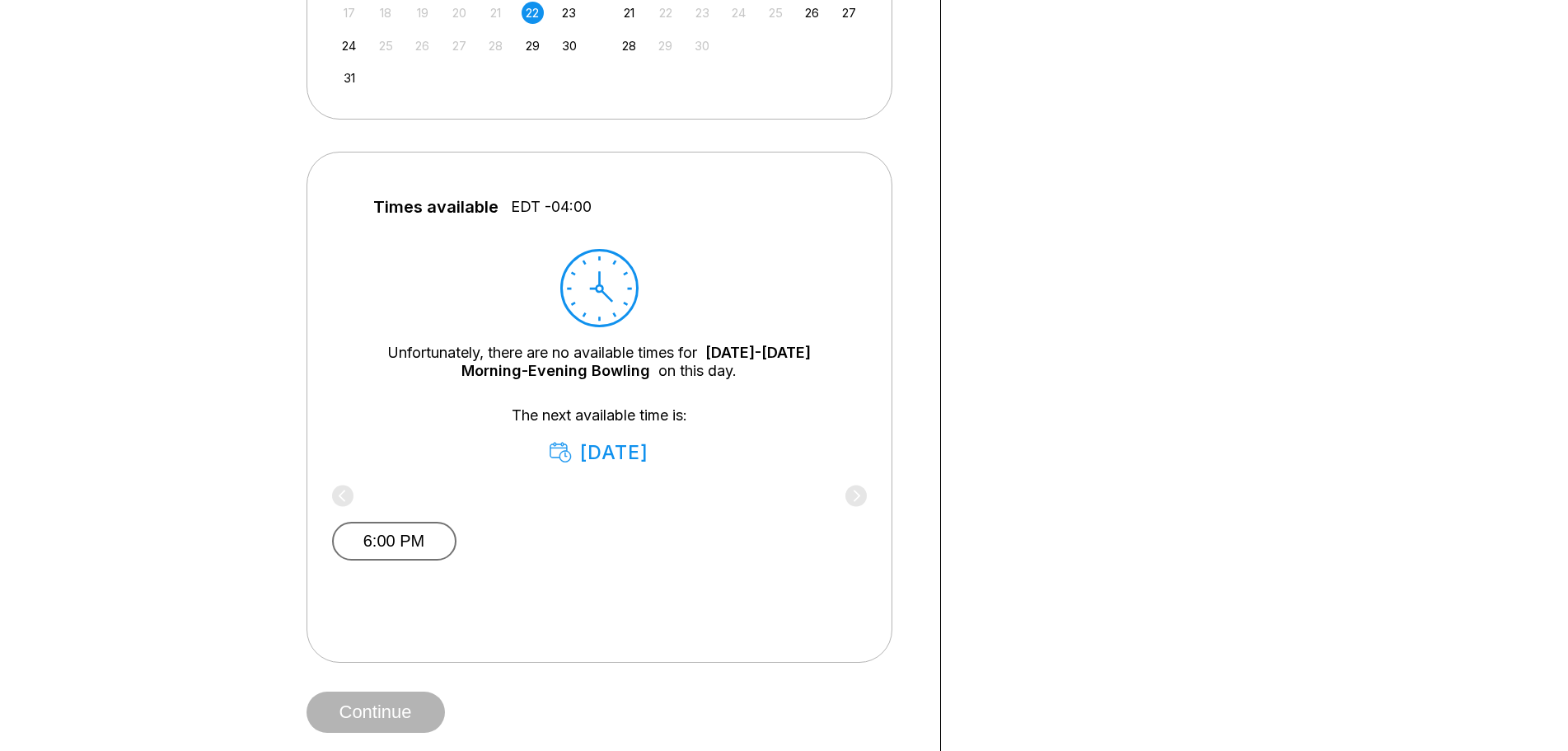
click at [384, 528] on button "6:00 PM" at bounding box center [394, 541] width 124 height 39
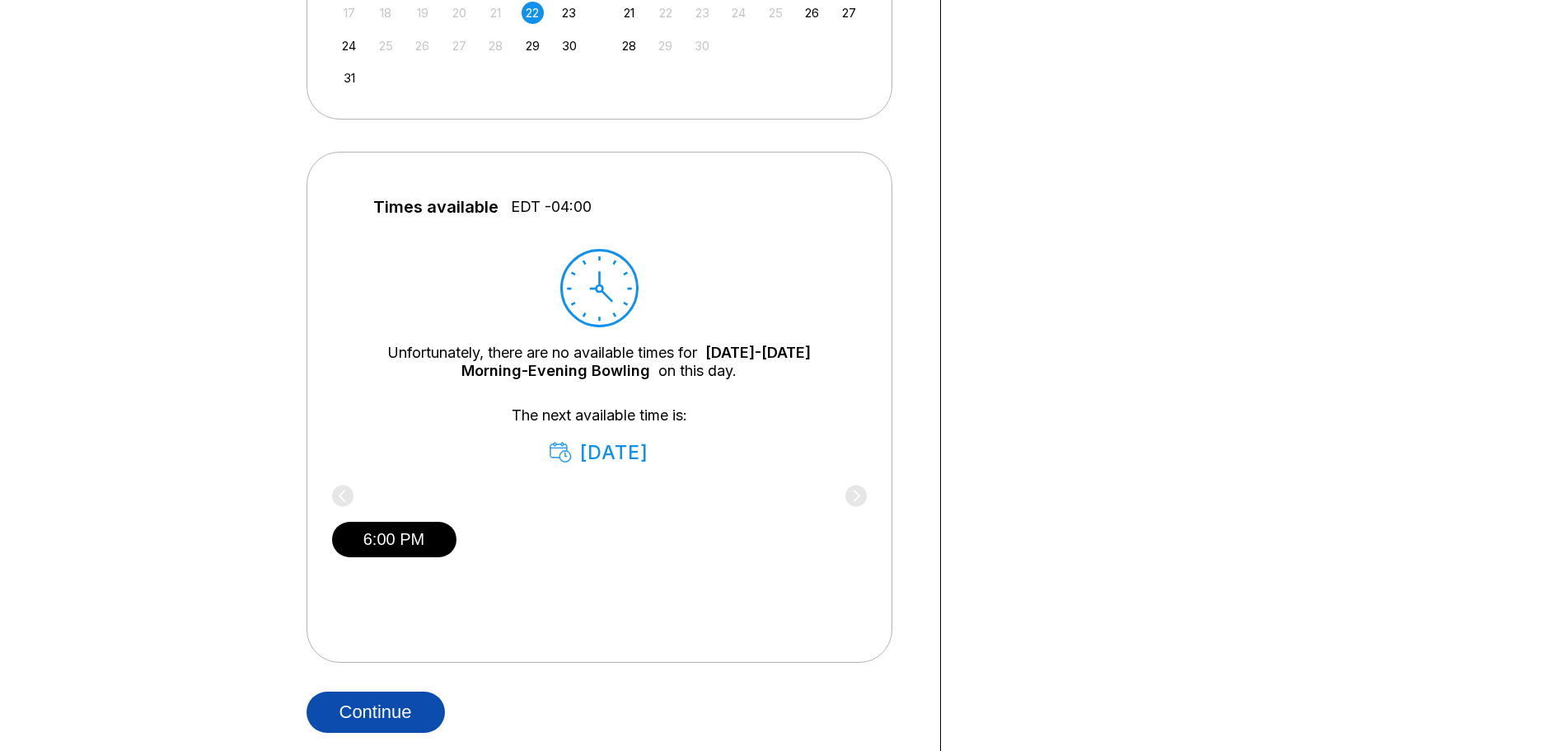
click at [381, 712] on button "Continue" at bounding box center [375, 712] width 138 height 41
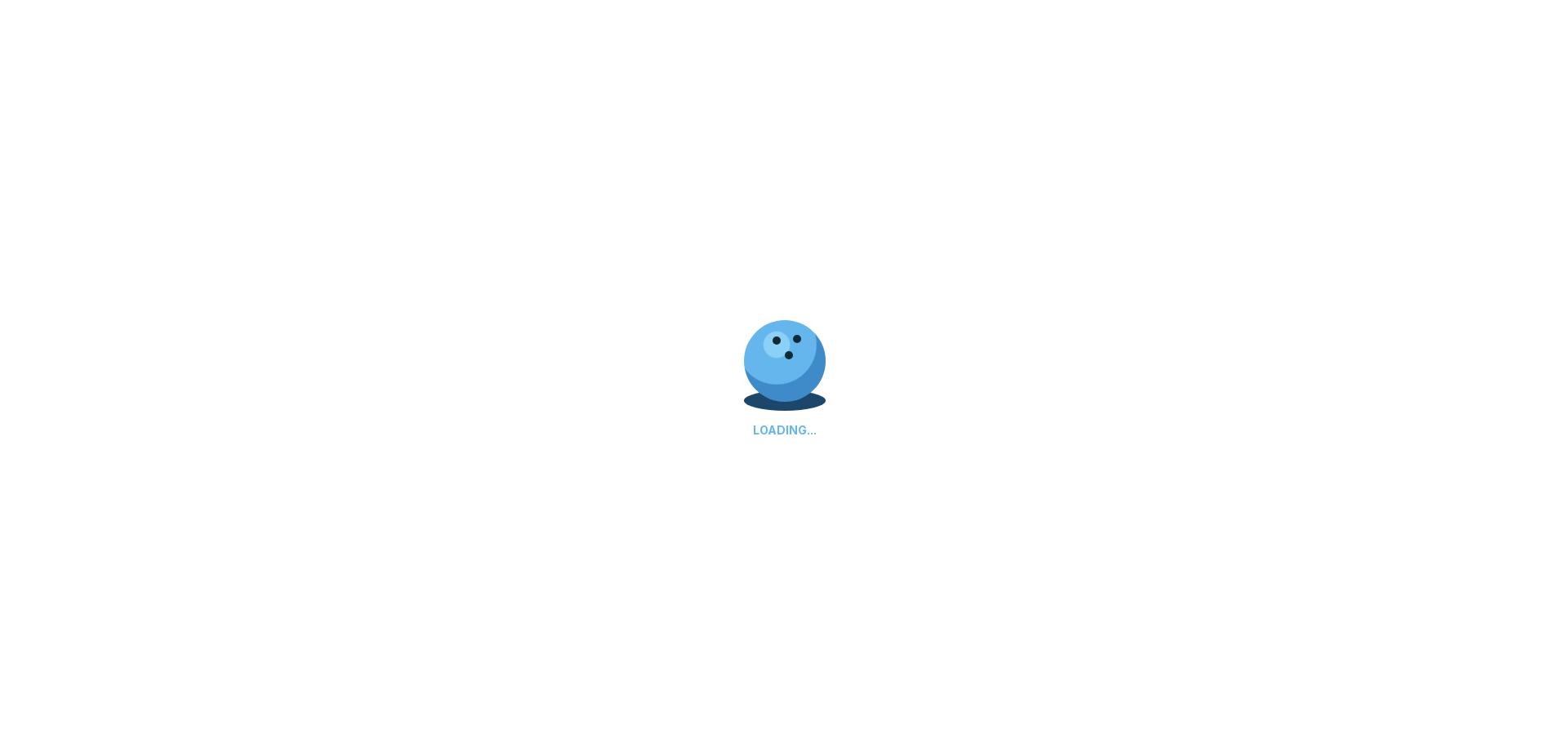
scroll to position [0, 0]
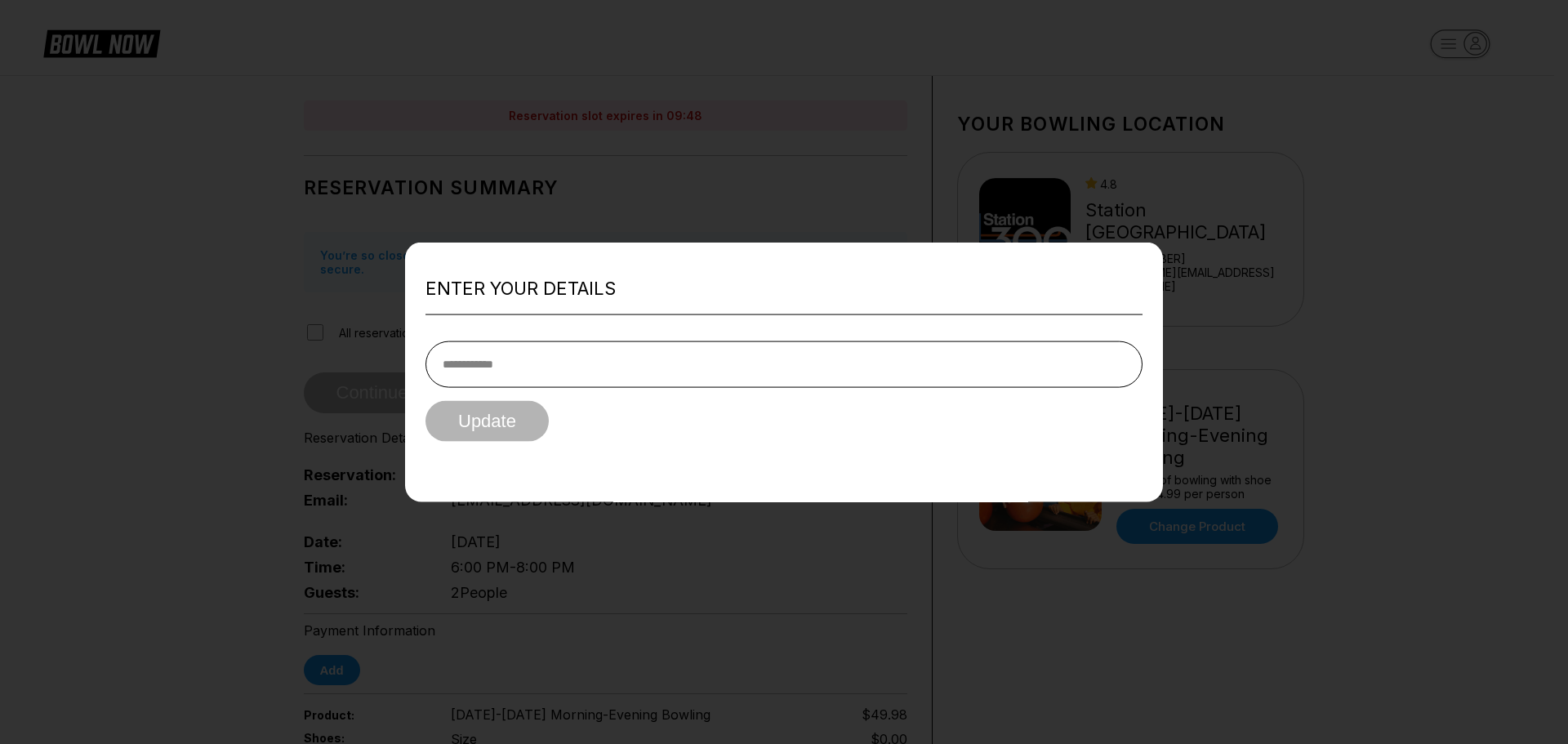
click at [315, 186] on div at bounding box center [784, 372] width 1568 height 744
click at [485, 431] on div "Update" at bounding box center [783, 422] width 717 height 41
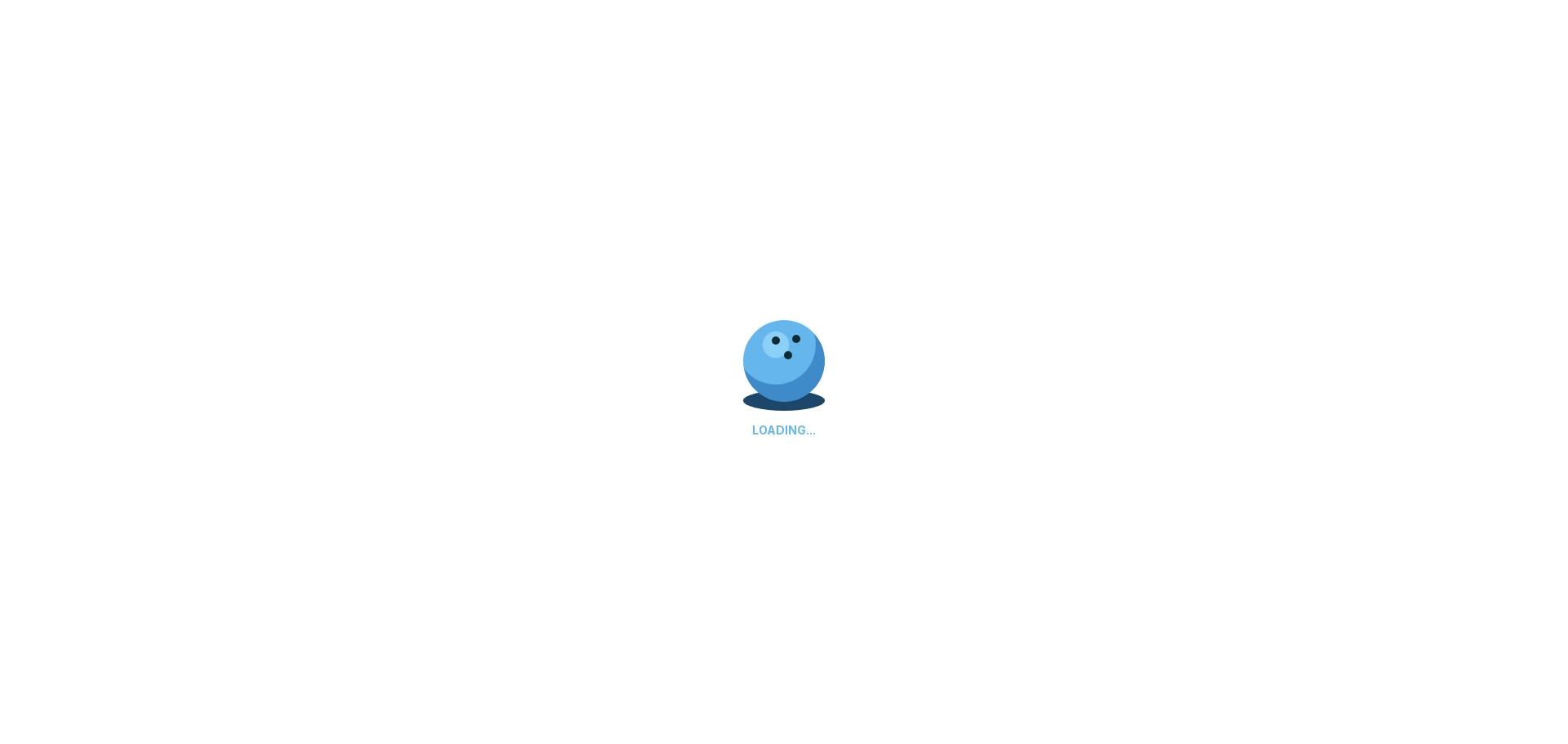
scroll to position [571, 0]
